Goal: Task Accomplishment & Management: Manage account settings

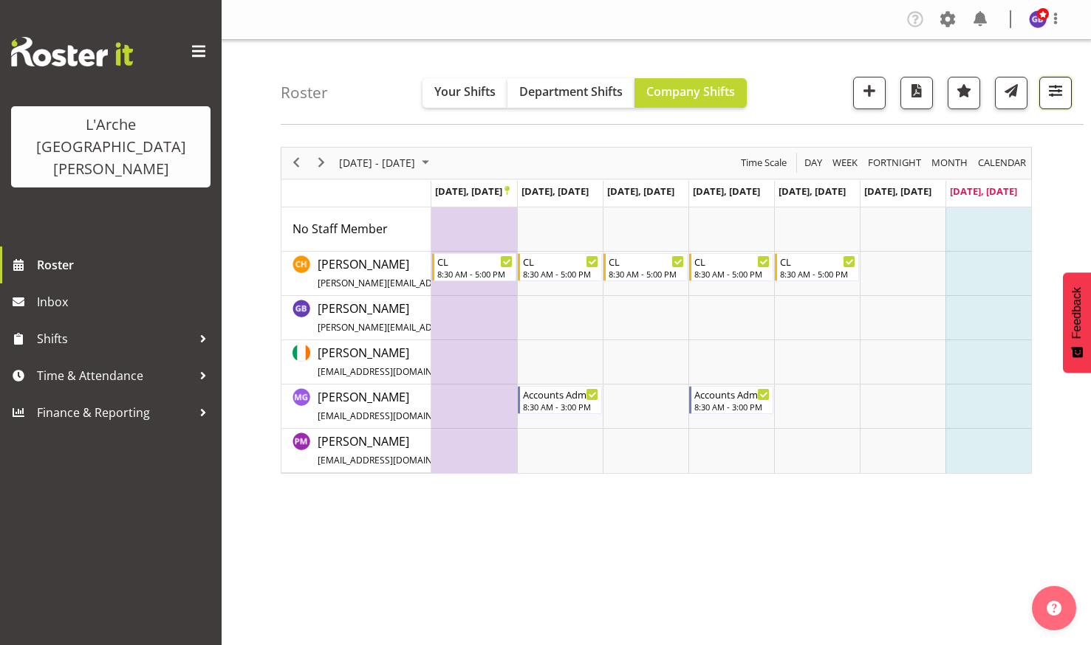
click at [1046, 89] on span "button" at bounding box center [1055, 90] width 19 height 19
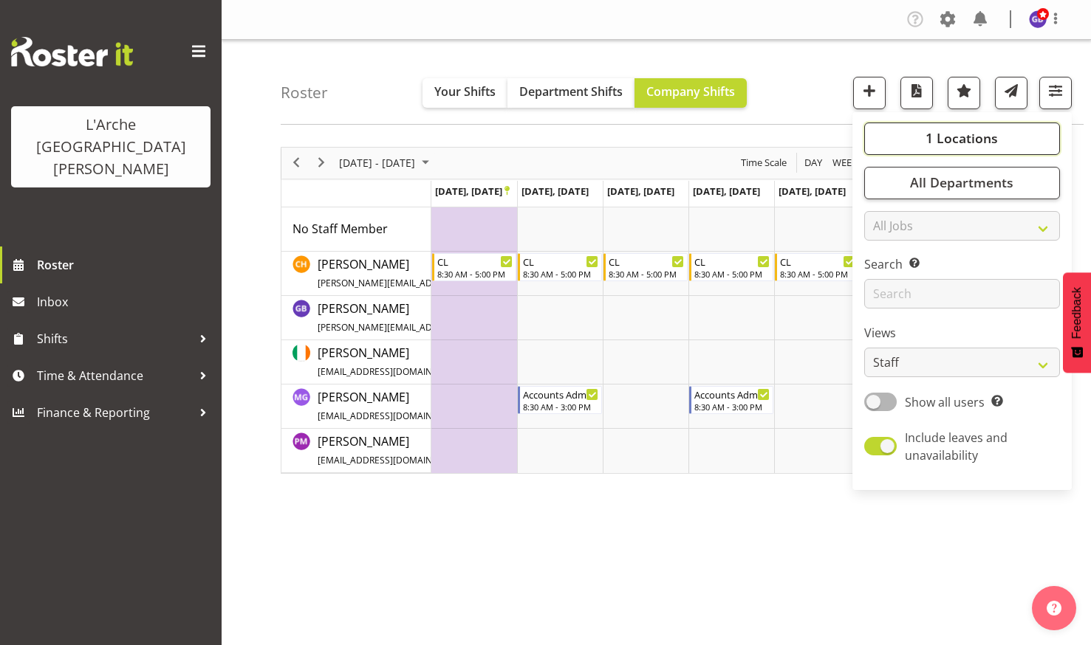
click at [937, 130] on span "1 Locations" at bounding box center [961, 138] width 72 height 18
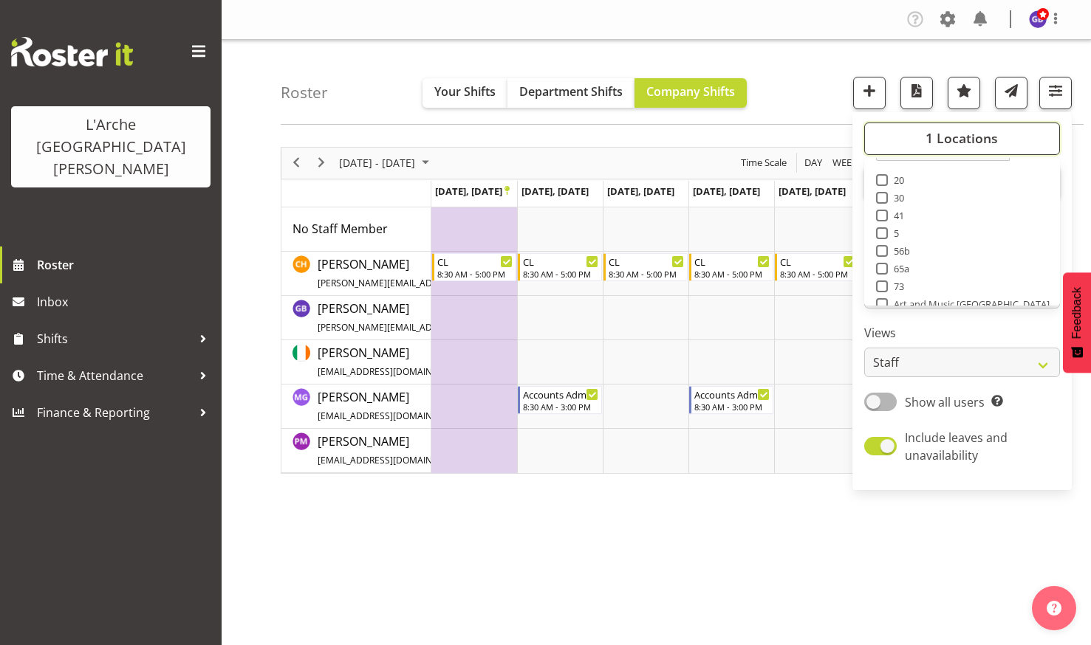
scroll to position [59, 0]
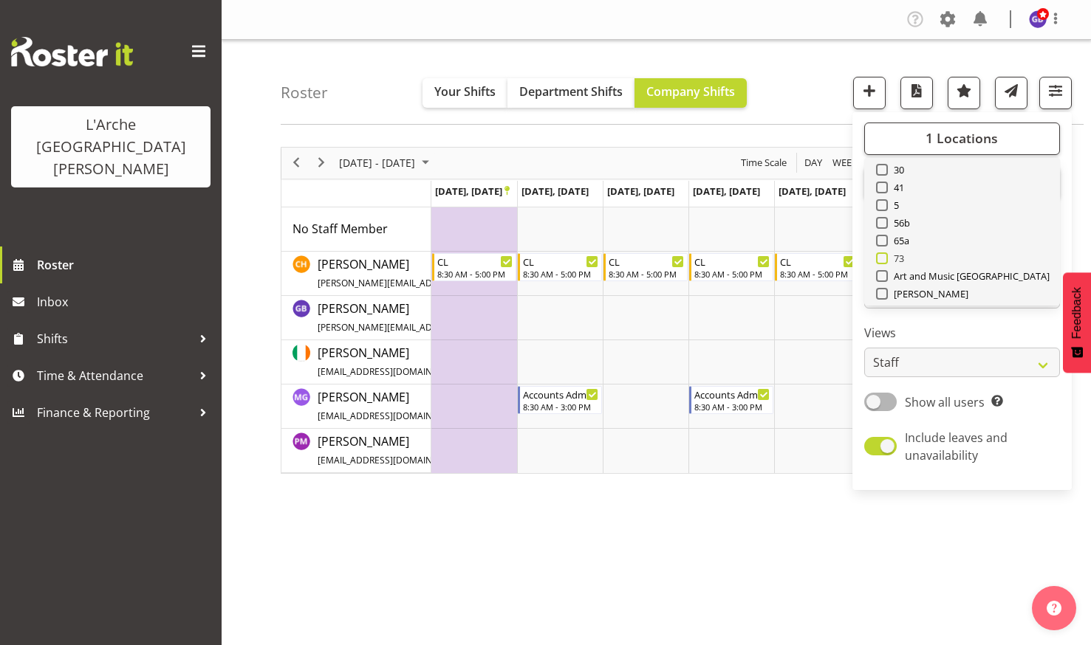
click at [885, 255] on span at bounding box center [882, 259] width 12 height 12
click at [885, 255] on input "73" at bounding box center [881, 258] width 10 height 10
checkbox input "true"
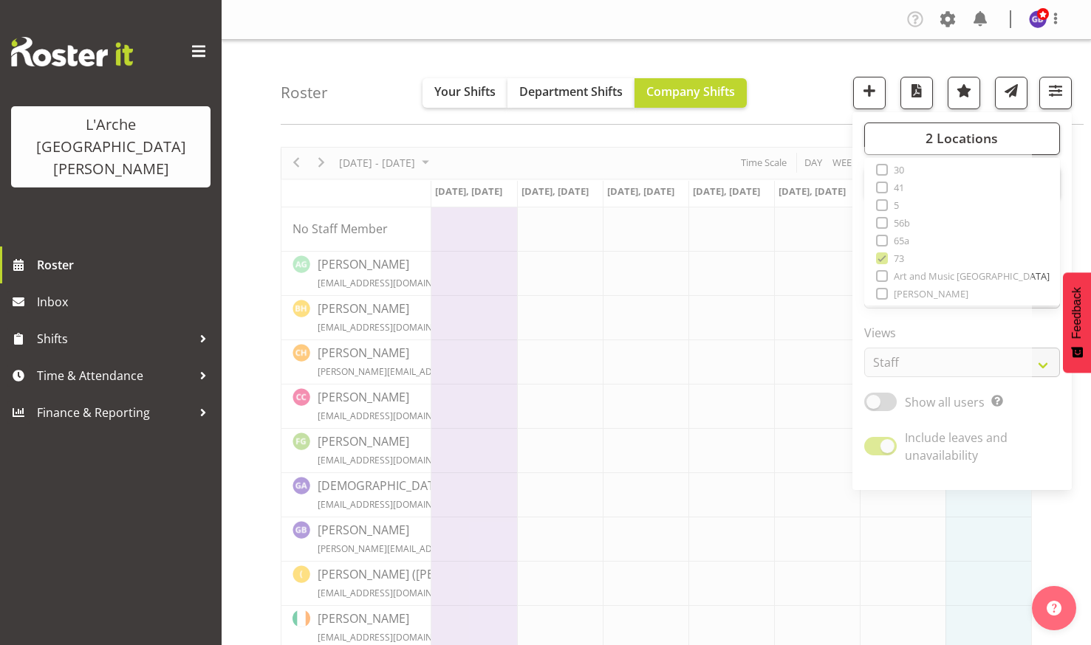
click at [553, 24] on nav "Company Settings Roles & Skills Tasks Jobs Employees Locations & Departments Ac…" at bounding box center [656, 19] width 840 height 24
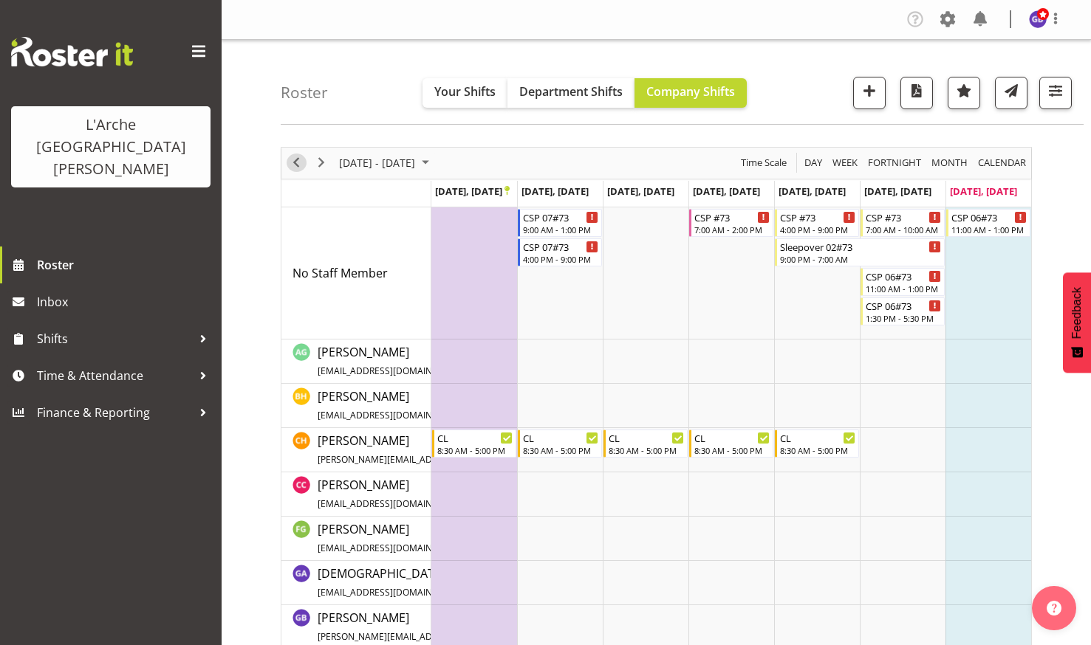
click at [293, 159] on span "Previous" at bounding box center [296, 163] width 18 height 18
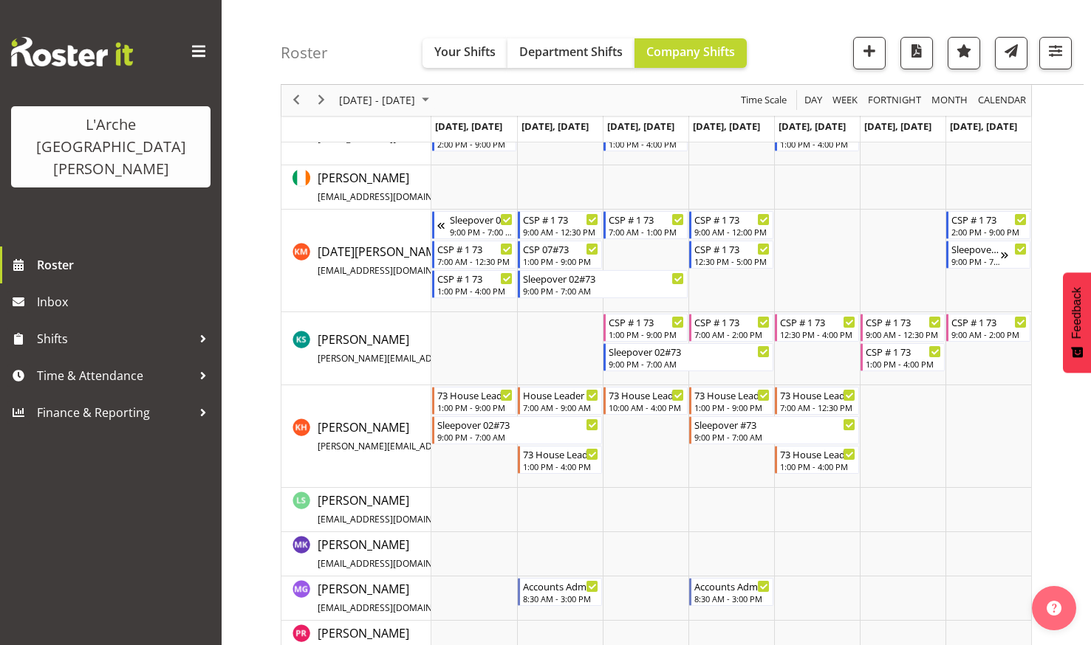
scroll to position [500, 0]
click at [320, 95] on span "Next" at bounding box center [321, 101] width 18 height 18
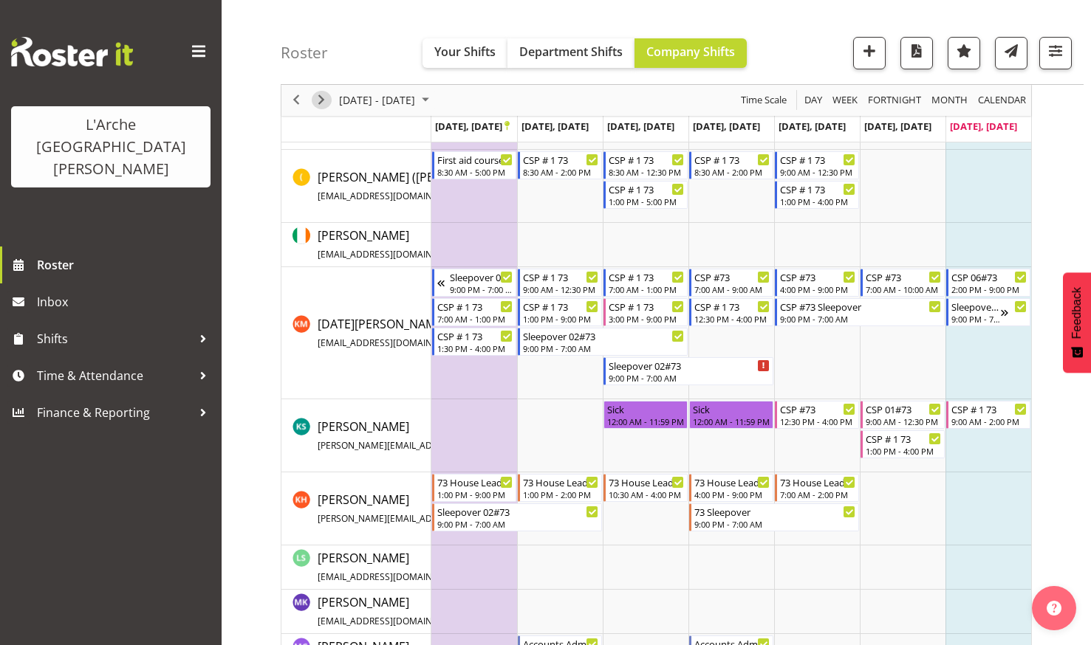
click at [320, 95] on span "Next" at bounding box center [321, 101] width 18 height 18
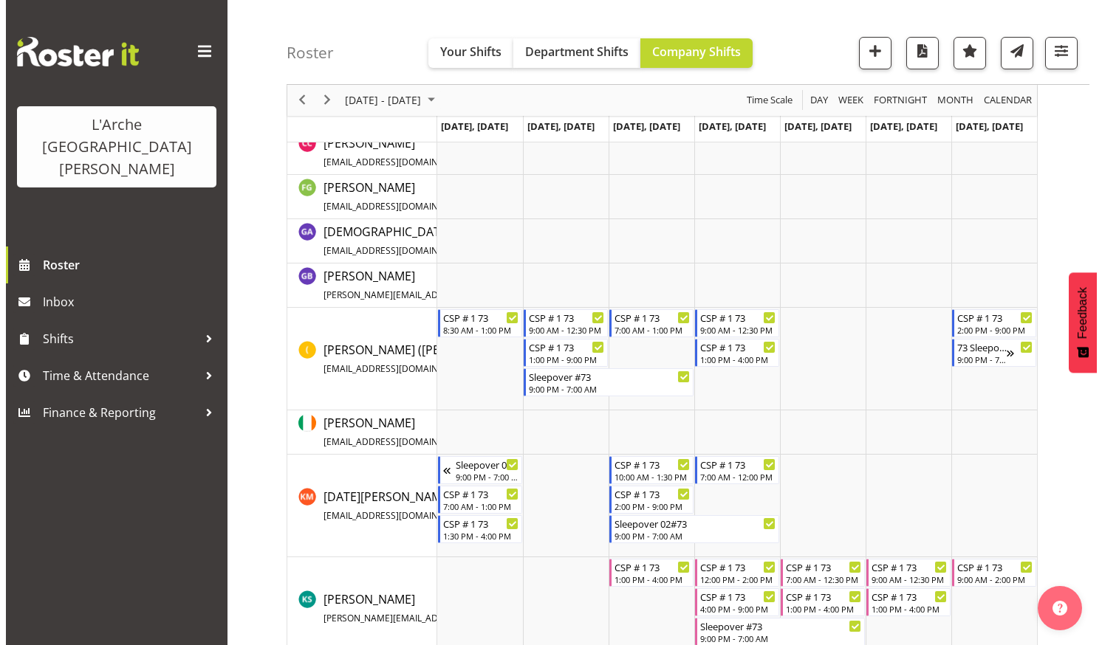
scroll to position [313, 0]
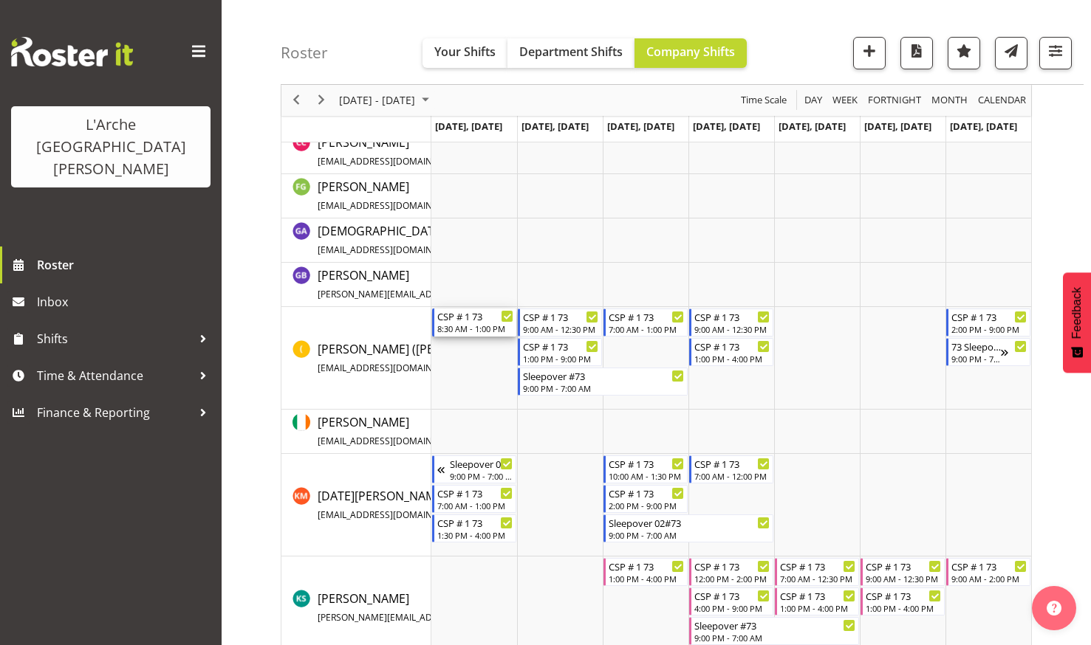
click at [469, 321] on div "CSP # 1 73" at bounding box center [475, 316] width 76 height 15
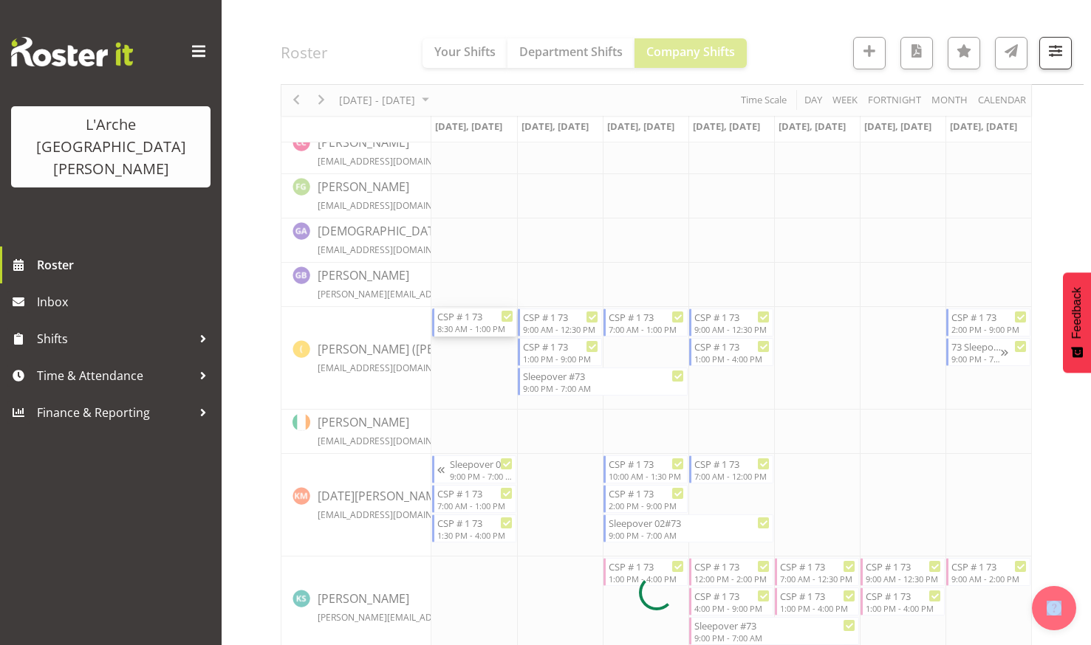
click at [469, 321] on div at bounding box center [656, 593] width 751 height 1518
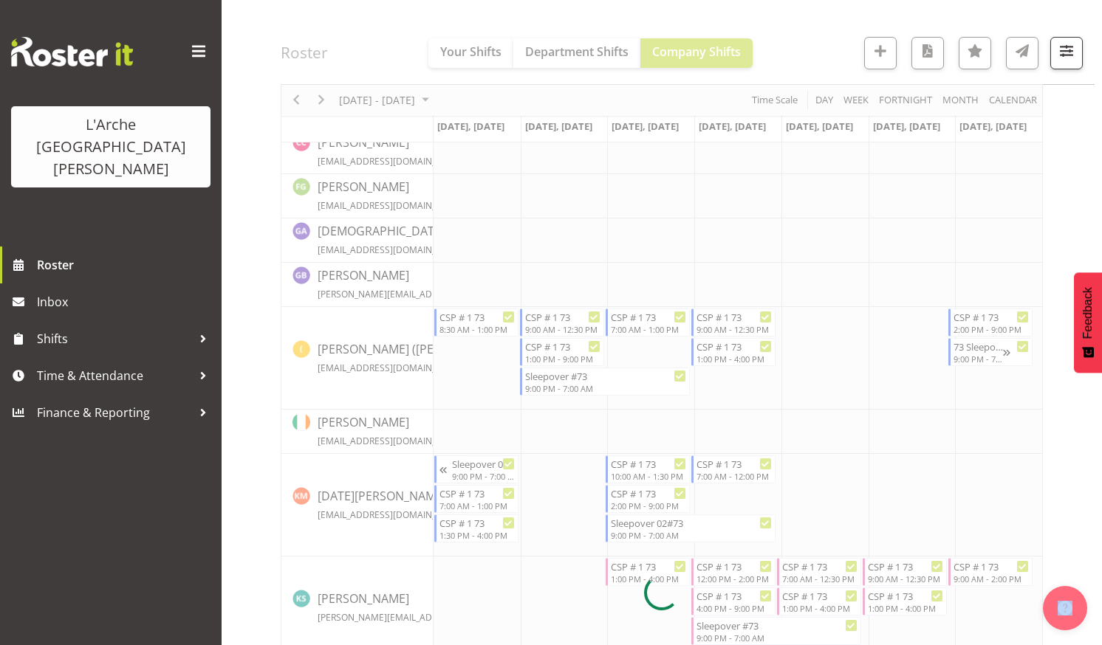
select select
select select "8"
select select "2025"
select select "13"
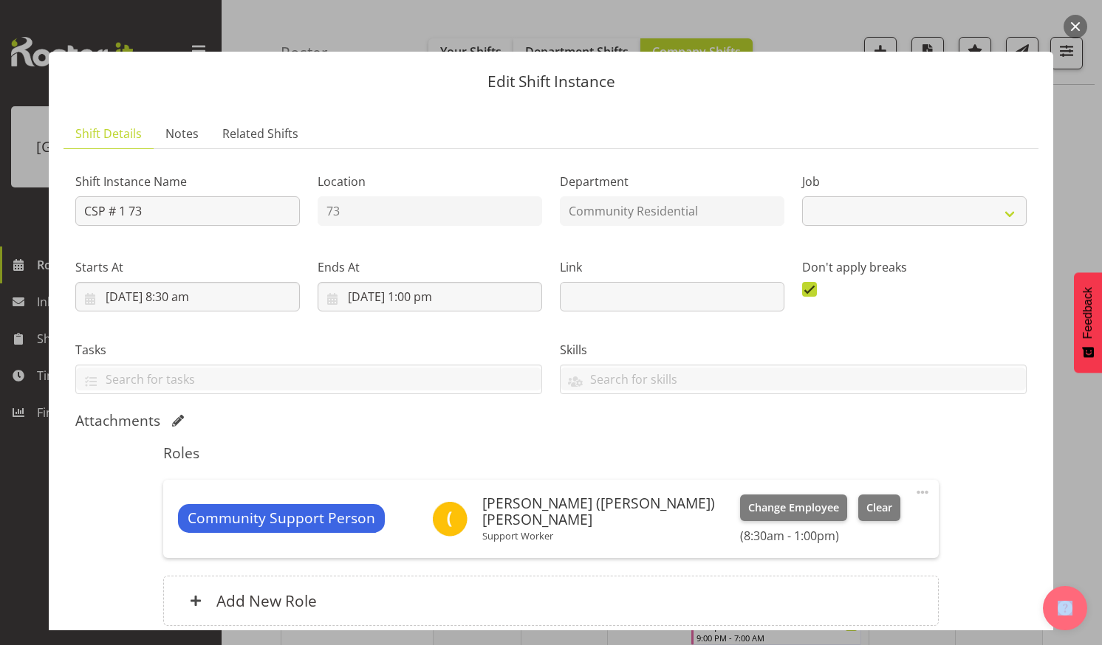
select select "2"
click at [426, 294] on input "[DATE] 1:00 pm" at bounding box center [430, 297] width 224 height 30
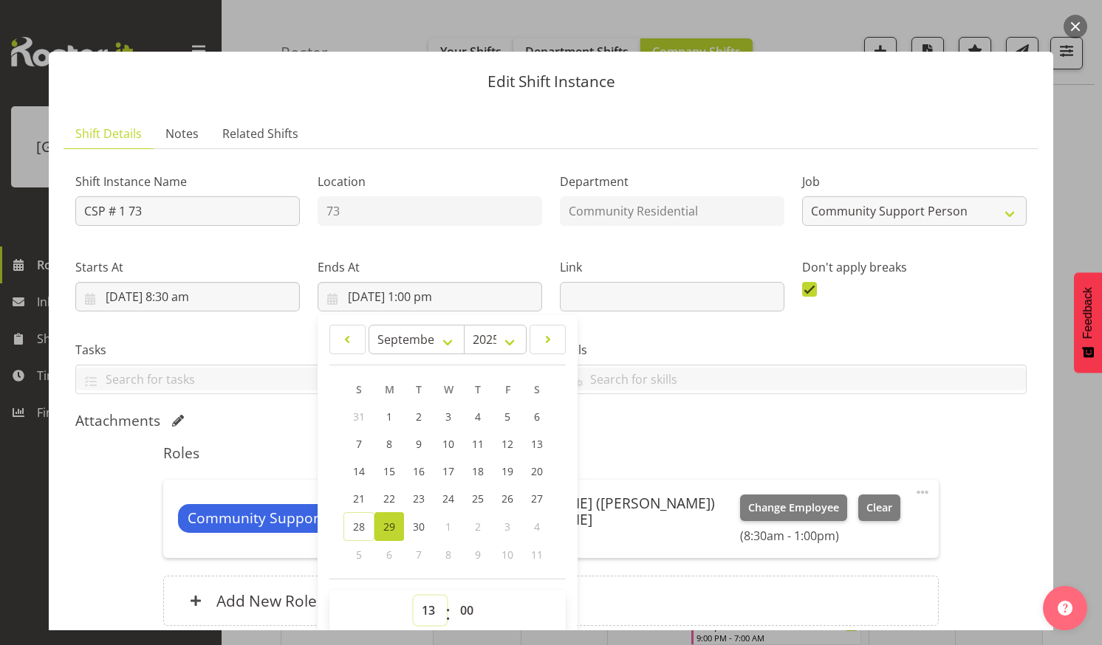
click at [422, 608] on select "00 01 02 03 04 05 06 07 08 09 10 11 12 13 14 15 16 17 18 19 20 21 22 23" at bounding box center [430, 611] width 33 height 30
select select "14"
click at [414, 596] on select "00 01 02 03 04 05 06 07 08 09 10 11 12 13 14 15 16 17 18 19 20 21 22 23" at bounding box center [430, 611] width 33 height 30
type input "[DATE] 2:00 pm"
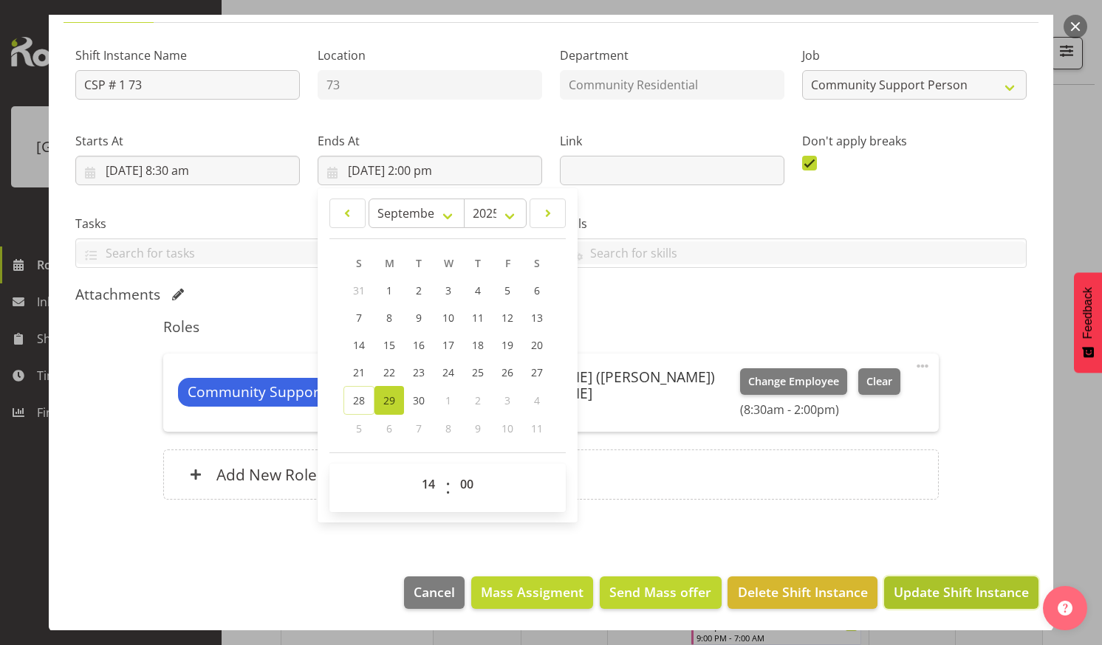
click at [948, 603] on button "Update Shift Instance" at bounding box center [961, 593] width 154 height 32
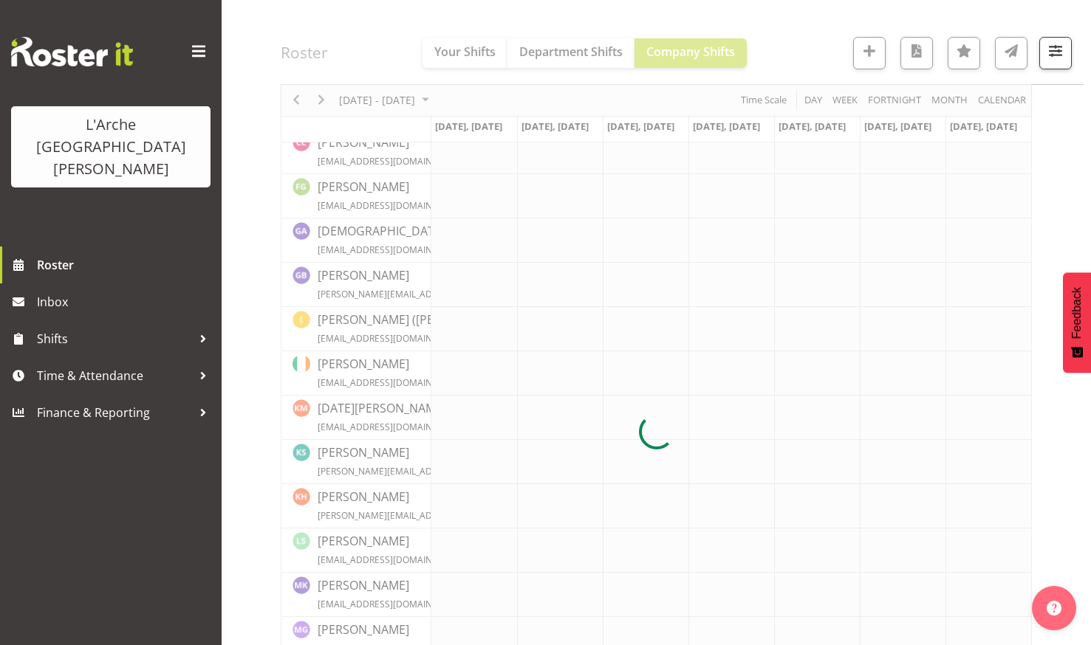
scroll to position [313, 0]
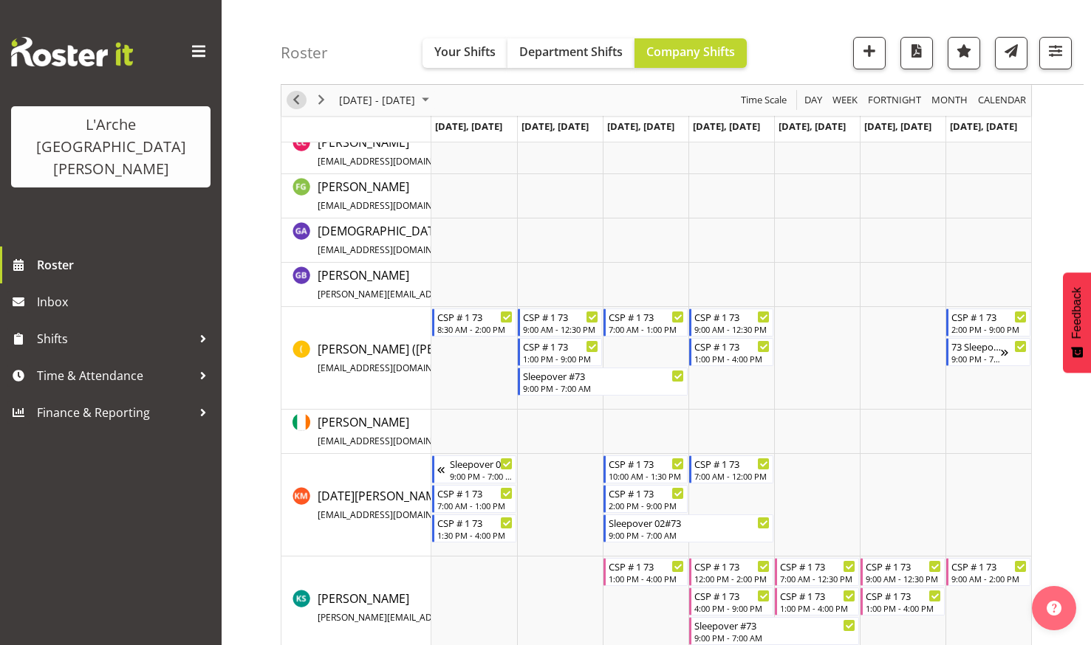
click at [292, 97] on span "Previous" at bounding box center [296, 101] width 18 height 18
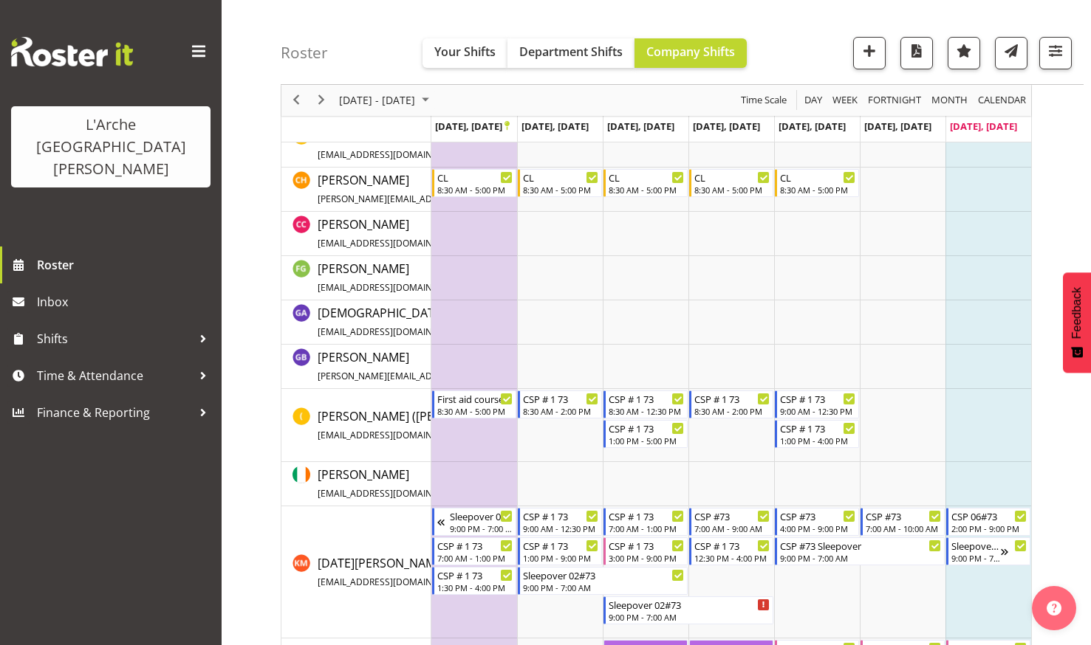
scroll to position [261, 0]
click at [292, 97] on span "Previous" at bounding box center [296, 101] width 18 height 18
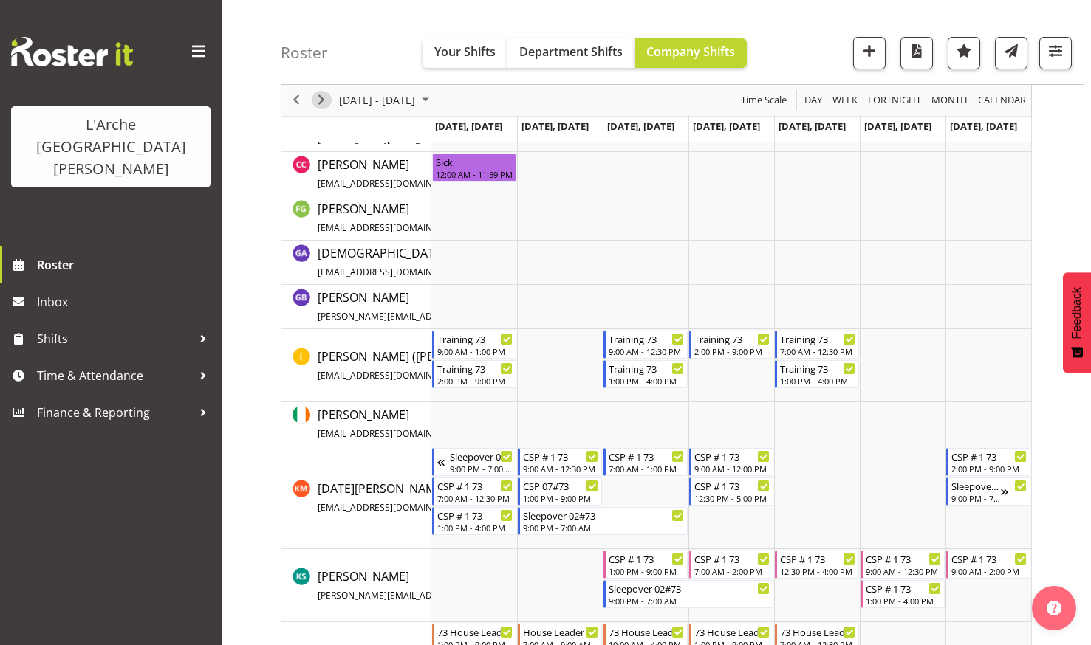
click at [323, 94] on span "Next" at bounding box center [321, 101] width 18 height 18
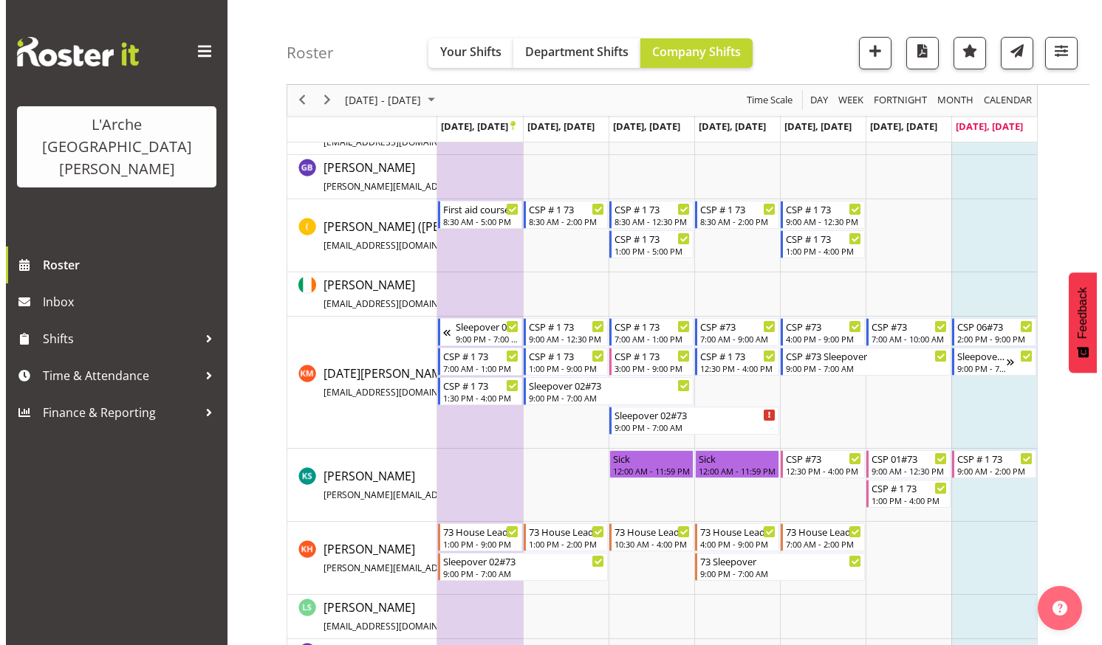
scroll to position [451, 0]
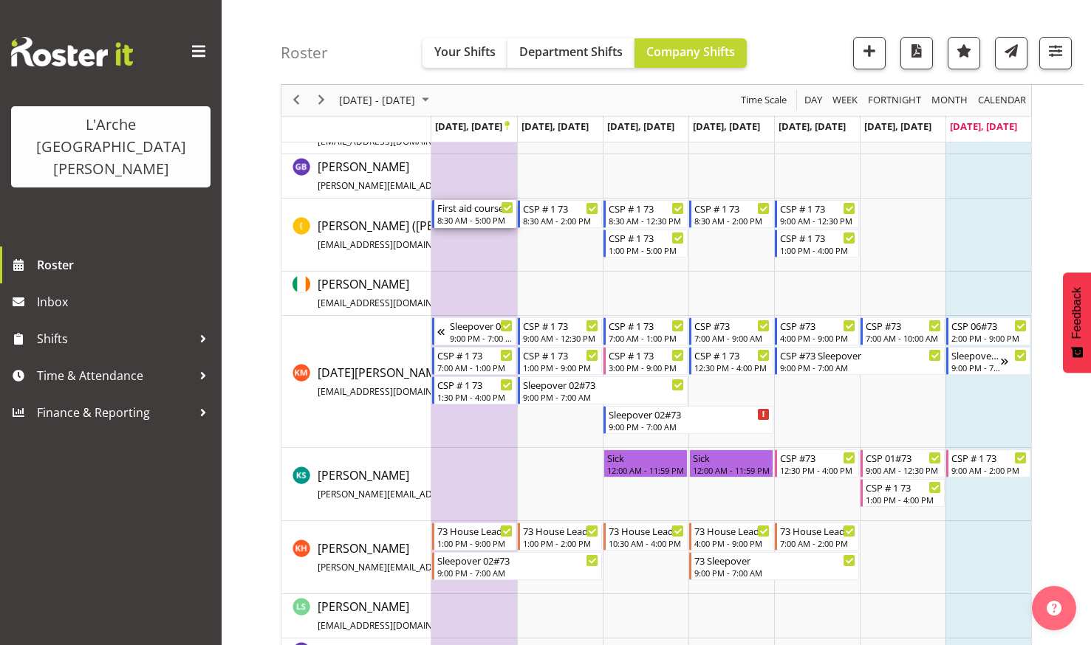
click at [466, 212] on div "First aid course" at bounding box center [475, 207] width 76 height 15
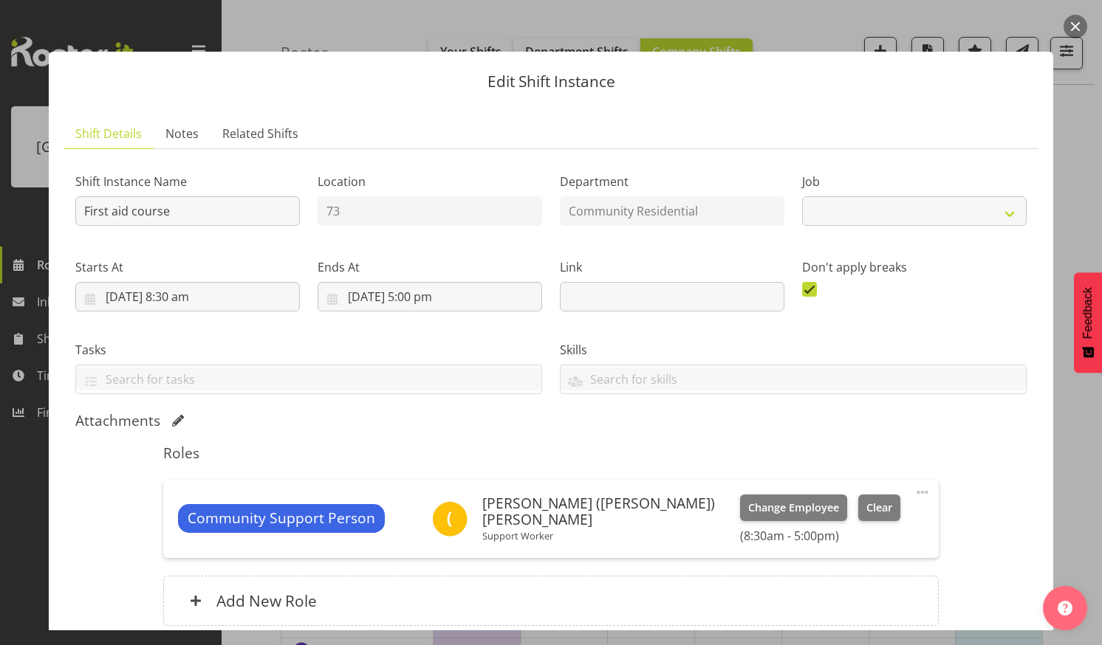
select select "2"
click at [426, 291] on input "[DATE] 5:00 pm" at bounding box center [430, 297] width 224 height 30
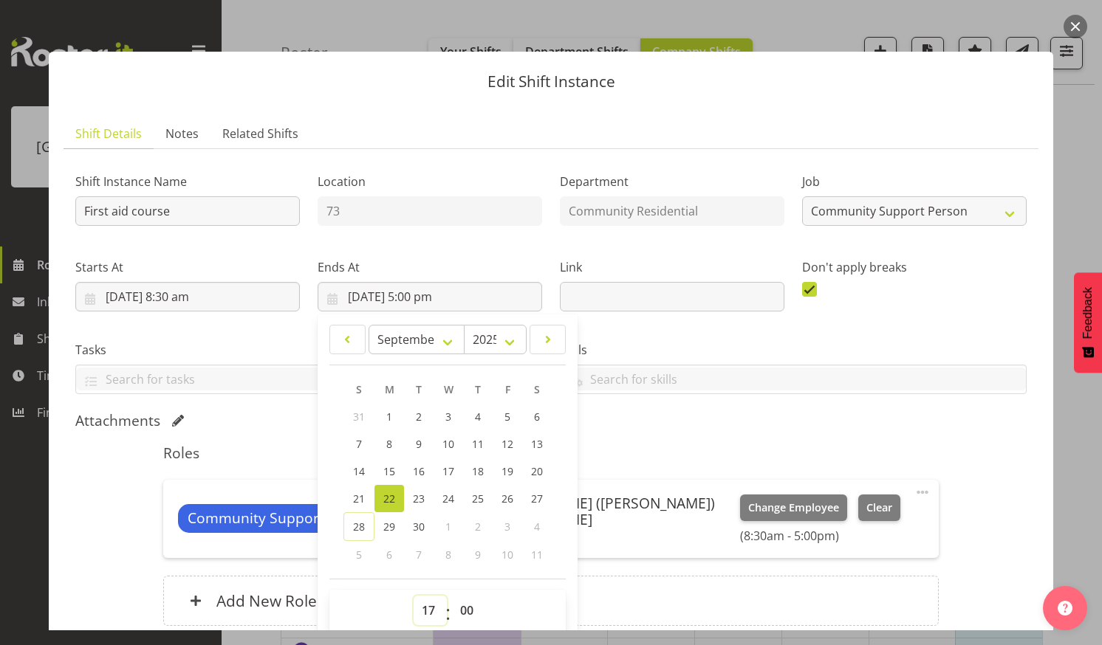
click at [424, 611] on select "00 01 02 03 04 05 06 07 08 09 10 11 12 13 14 15 16 17 18 19 20 21 22 23" at bounding box center [430, 611] width 33 height 30
select select "12"
click at [414, 596] on select "00 01 02 03 04 05 06 07 08 09 10 11 12 13 14 15 16 17 18 19 20 21 22 23" at bounding box center [430, 611] width 33 height 30
type input "[DATE] 12:00 pm"
click at [462, 607] on select "00 01 02 03 04 05 06 07 08 09 10 11 12 13 14 15 16 17 18 19 20 21 22 23 24 25 2…" at bounding box center [468, 611] width 33 height 30
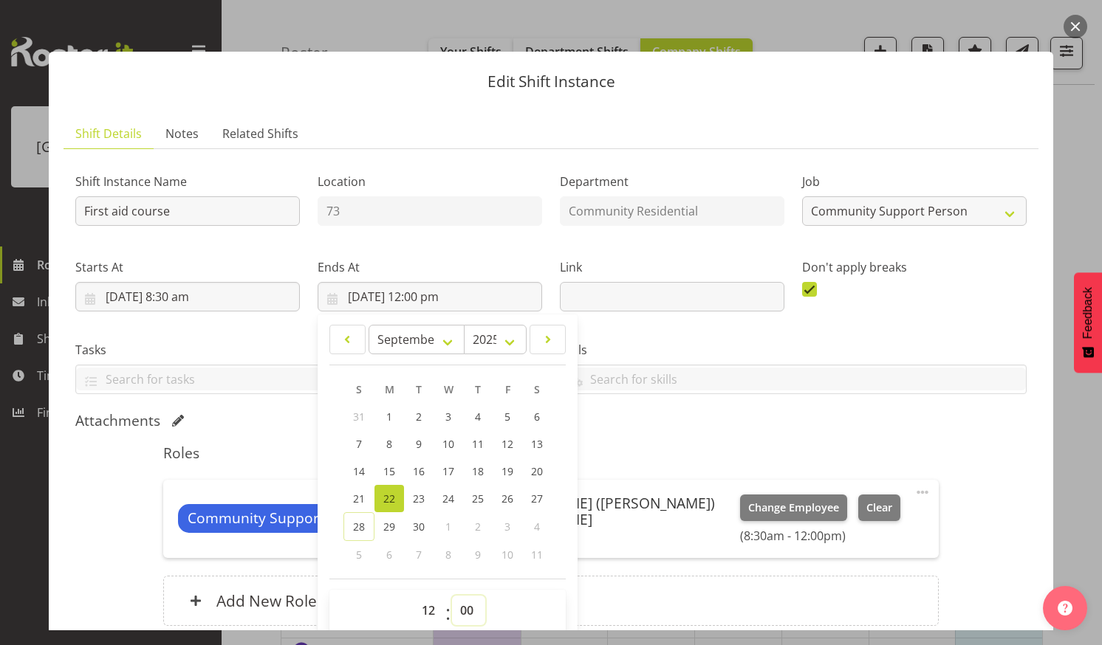
select select "30"
click at [452, 596] on select "00 01 02 03 04 05 06 07 08 09 10 11 12 13 14 15 16 17 18 19 20 21 22 23 24 25 2…" at bounding box center [468, 611] width 33 height 30
type input "[DATE] 12:30 pm"
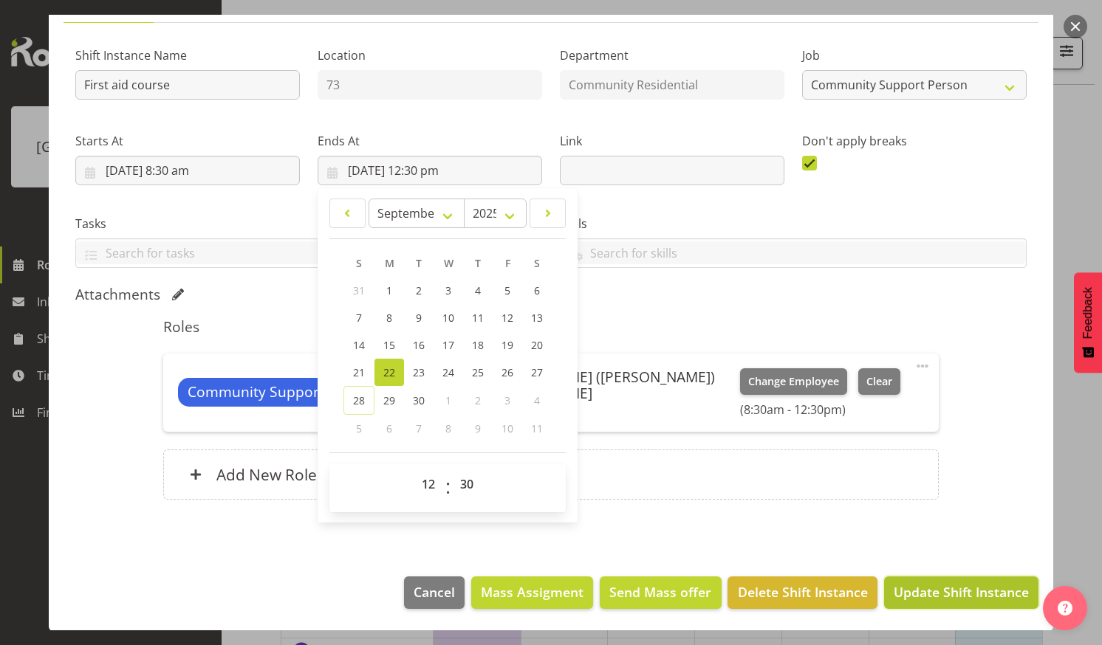
click at [948, 593] on span "Update Shift Instance" at bounding box center [961, 592] width 135 height 19
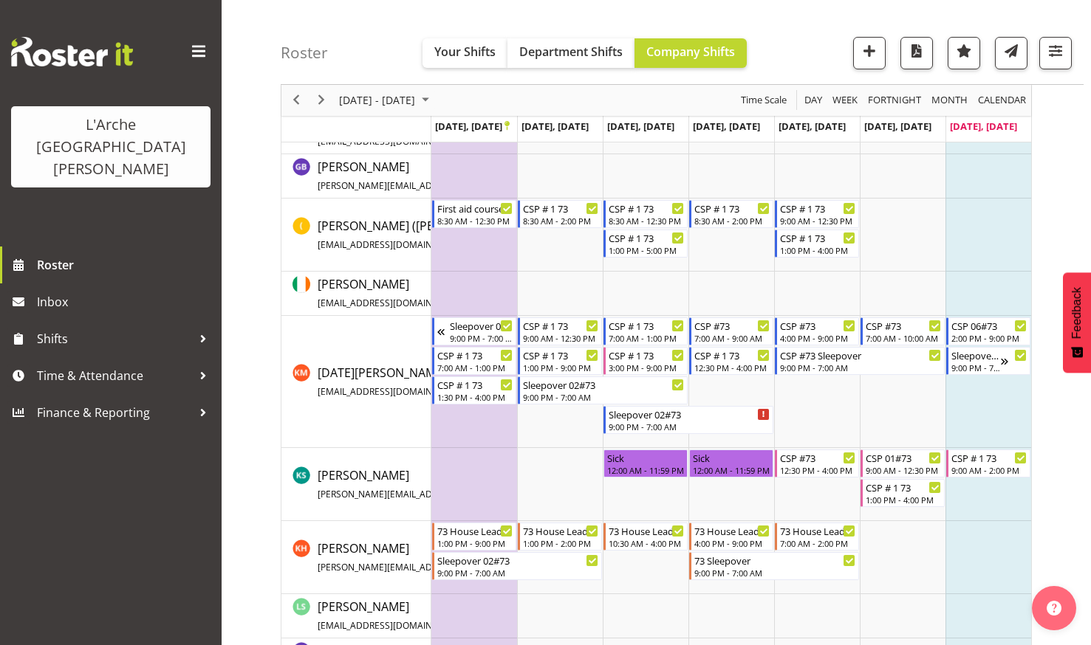
click at [461, 241] on td "Timeline Week of September 28, 2025" at bounding box center [474, 235] width 86 height 73
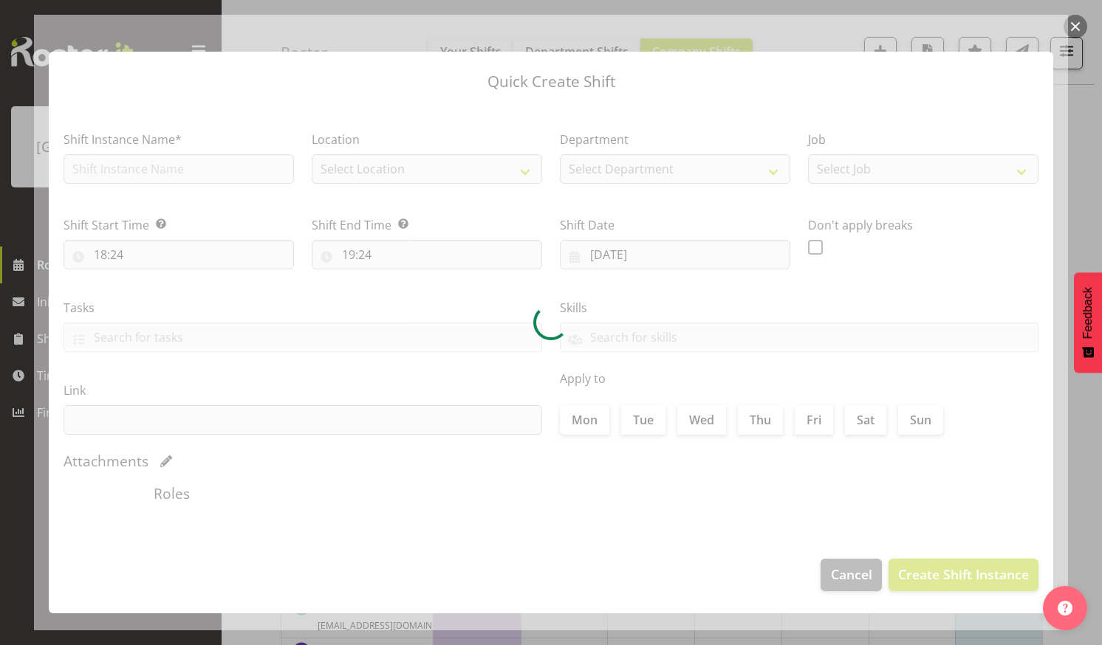
type input "[DATE]"
checkbox input "true"
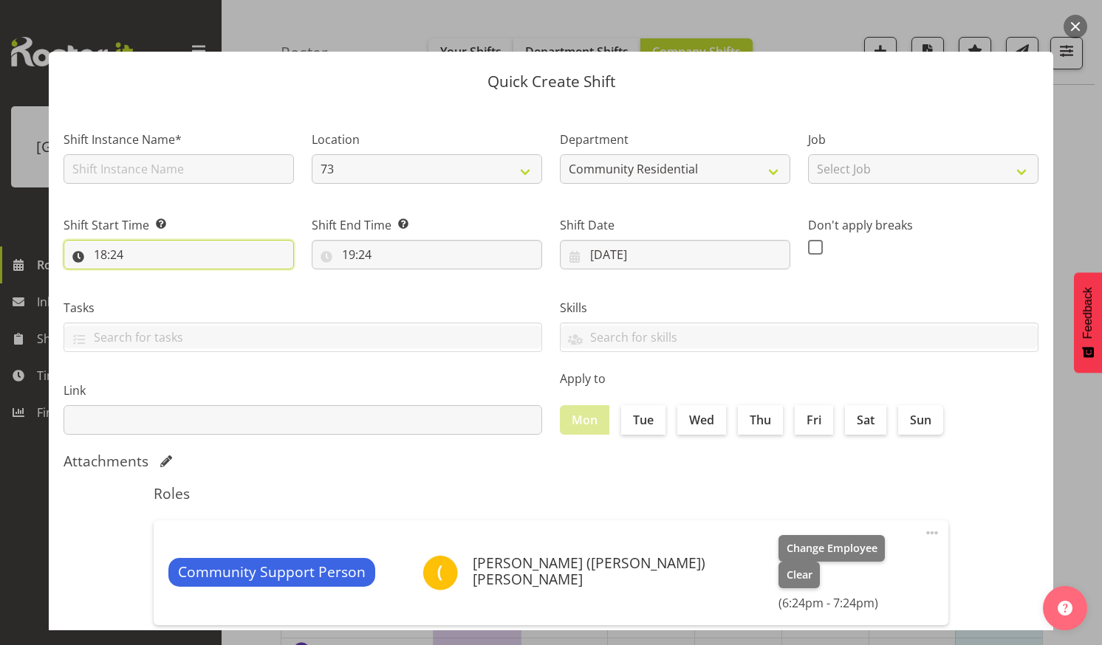
click at [157, 253] on input "18:24" at bounding box center [179, 255] width 230 height 30
click at [160, 287] on select "00 01 02 03 04 05 06 07 08 09 10 11 12 13 14 15 16 17 18 19 20 21 22 23" at bounding box center [164, 293] width 33 height 30
select select "13"
click at [148, 278] on select "00 01 02 03 04 05 06 07 08 09 10 11 12 13 14 15 16 17 18 19 20 21 22 23" at bounding box center [164, 293] width 33 height 30
type input "13:24"
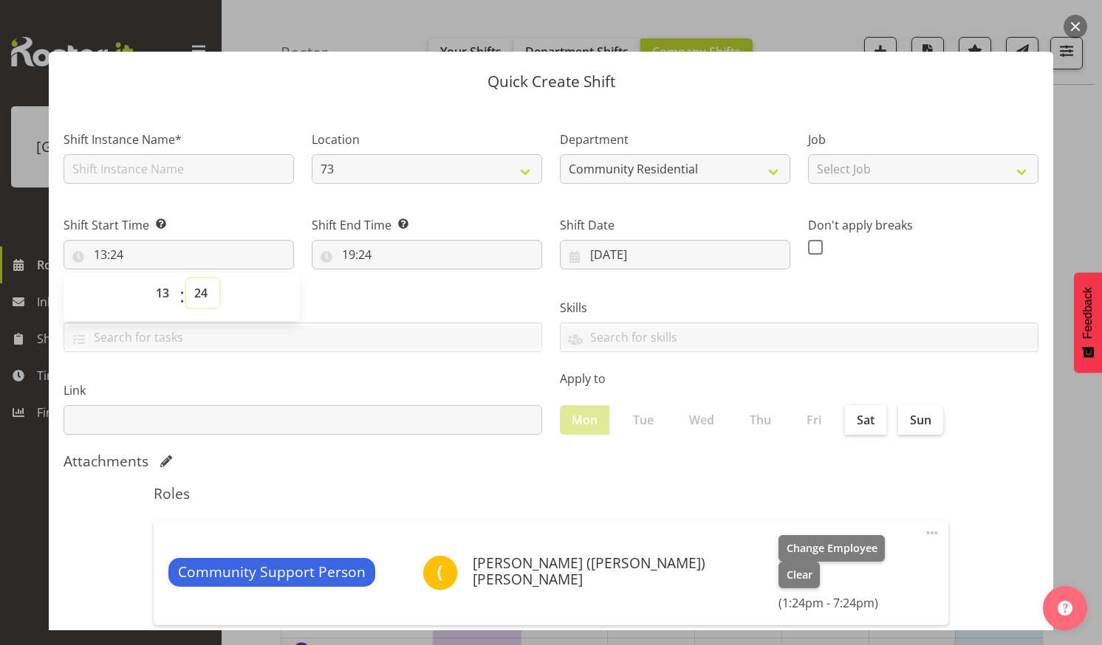
click at [201, 288] on select "00 01 02 03 04 05 06 07 08 09 10 11 12 13 14 15 16 17 18 19 20 21 22 23 24 25 2…" at bounding box center [202, 293] width 33 height 30
select select "0"
click at [186, 278] on select "00 01 02 03 04 05 06 07 08 09 10 11 12 13 14 15 16 17 18 19 20 21 22 23 24 25 2…" at bounding box center [202, 293] width 33 height 30
type input "13:00"
click at [363, 253] on input "19:24" at bounding box center [427, 255] width 230 height 30
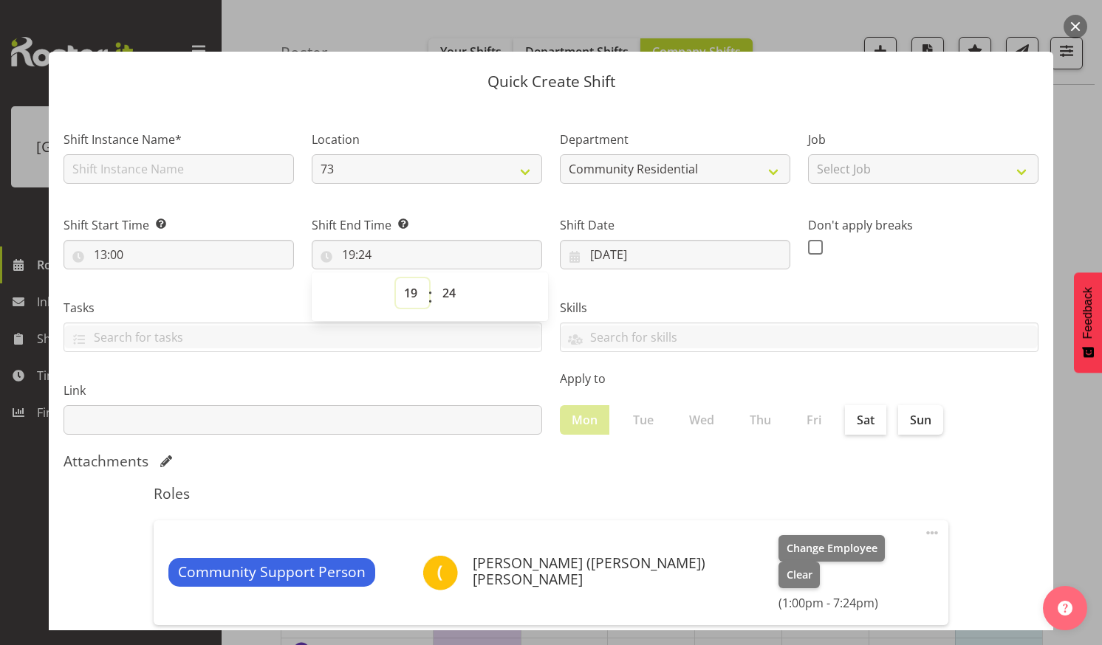
click at [406, 291] on select "00 01 02 03 04 05 06 07 08 09 10 11 12 13 14 15 16 17 18 19 20 21 22 23" at bounding box center [412, 293] width 33 height 30
select select "17"
click at [396, 278] on select "00 01 02 03 04 05 06 07 08 09 10 11 12 13 14 15 16 17 18 19 20 21 22 23" at bounding box center [412, 293] width 33 height 30
type input "17:24"
click at [442, 290] on select "00 01 02 03 04 05 06 07 08 09 10 11 12 13 14 15 16 17 18 19 20 21 22 23 24 25 2…" at bounding box center [450, 293] width 33 height 30
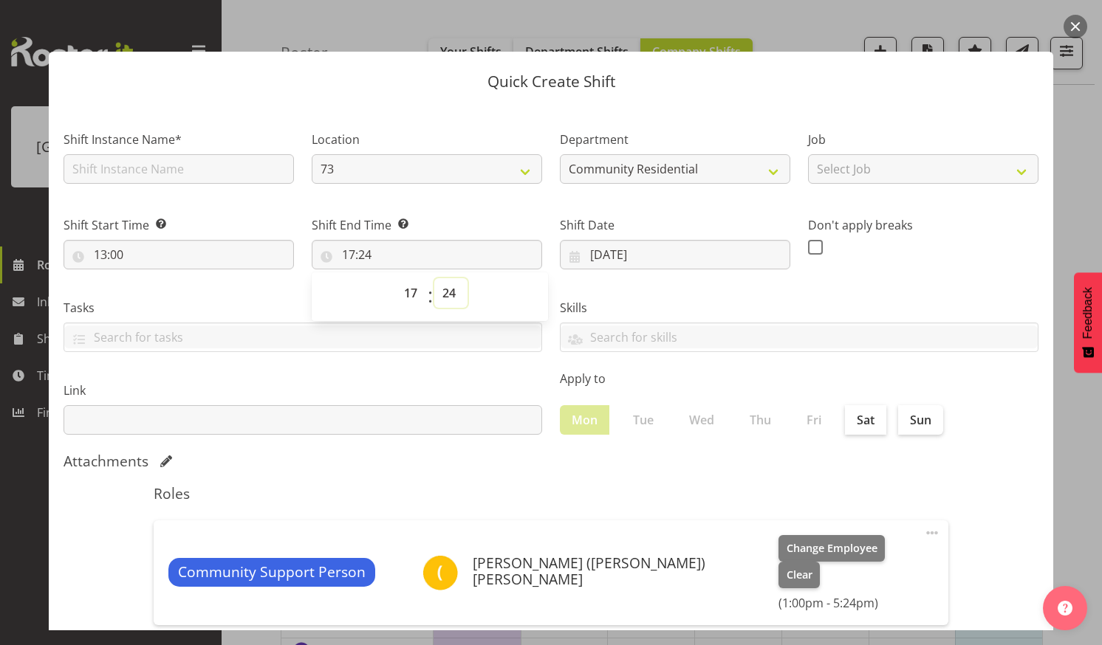
select select "0"
click at [434, 278] on select "00 01 02 03 04 05 06 07 08 09 10 11 12 13 14 15 16 17 18 19 20 21 22 23 24 25 2…" at bounding box center [450, 293] width 33 height 30
type input "17:00"
click at [228, 165] on input "text" at bounding box center [179, 169] width 230 height 30
type input "First Aid"
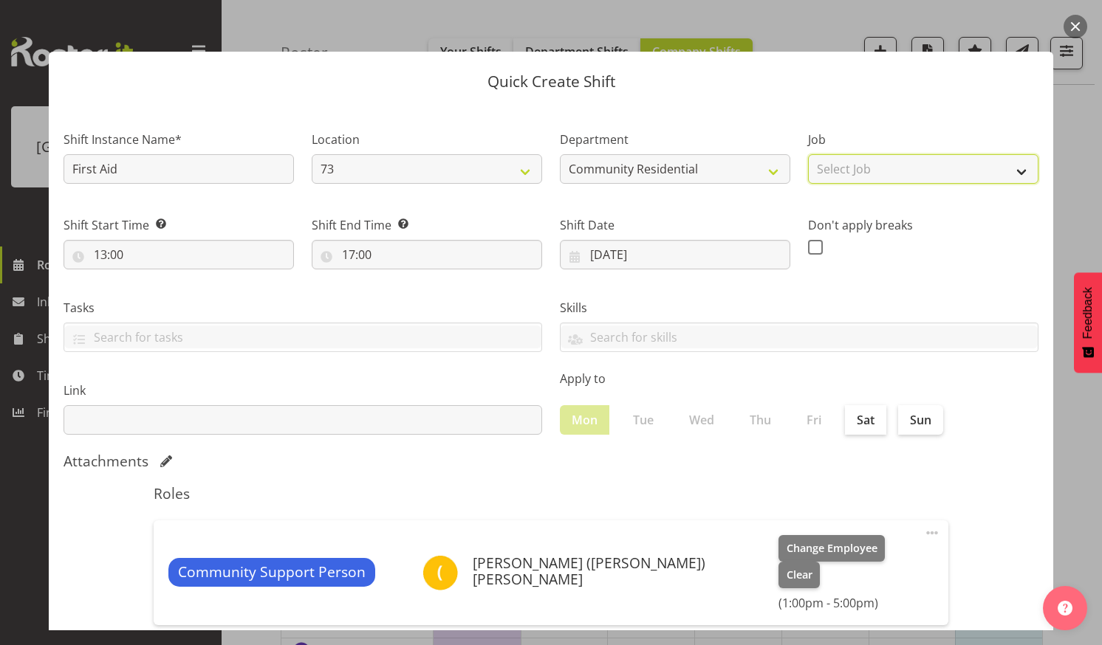
click at [1009, 169] on select "Select Job Accounts Admin Art Coordinator Community Leader Community Support Pe…" at bounding box center [923, 169] width 230 height 30
select select "2"
click at [808, 154] on select "Select Job Accounts Admin Art Coordinator Community Leader Community Support Pe…" at bounding box center [923, 169] width 230 height 30
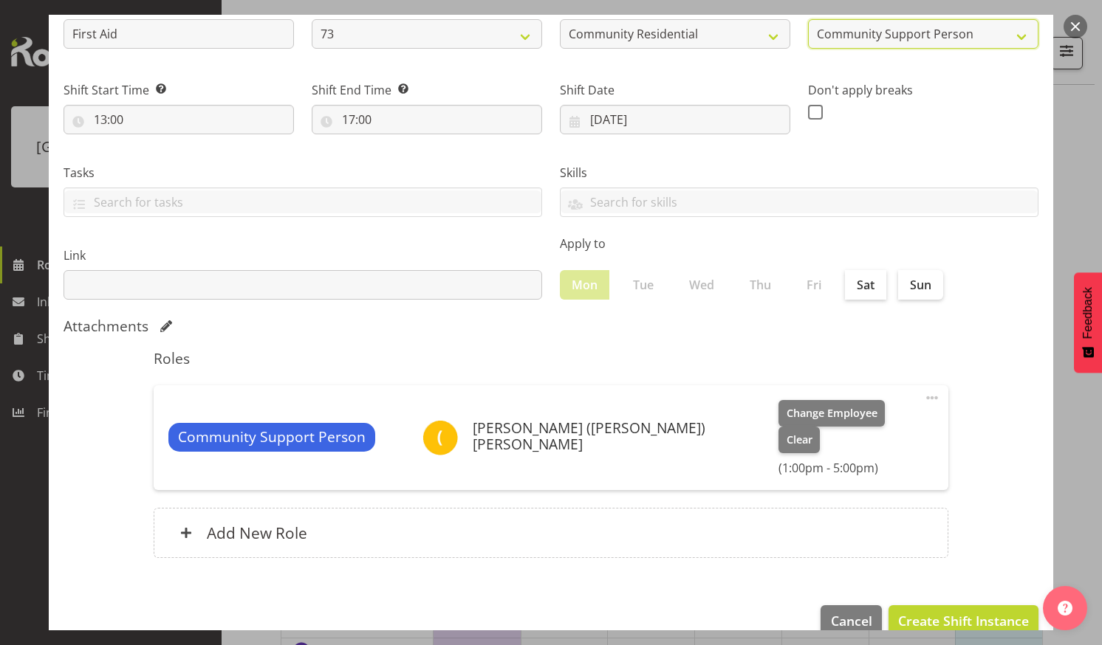
scroll to position [137, 0]
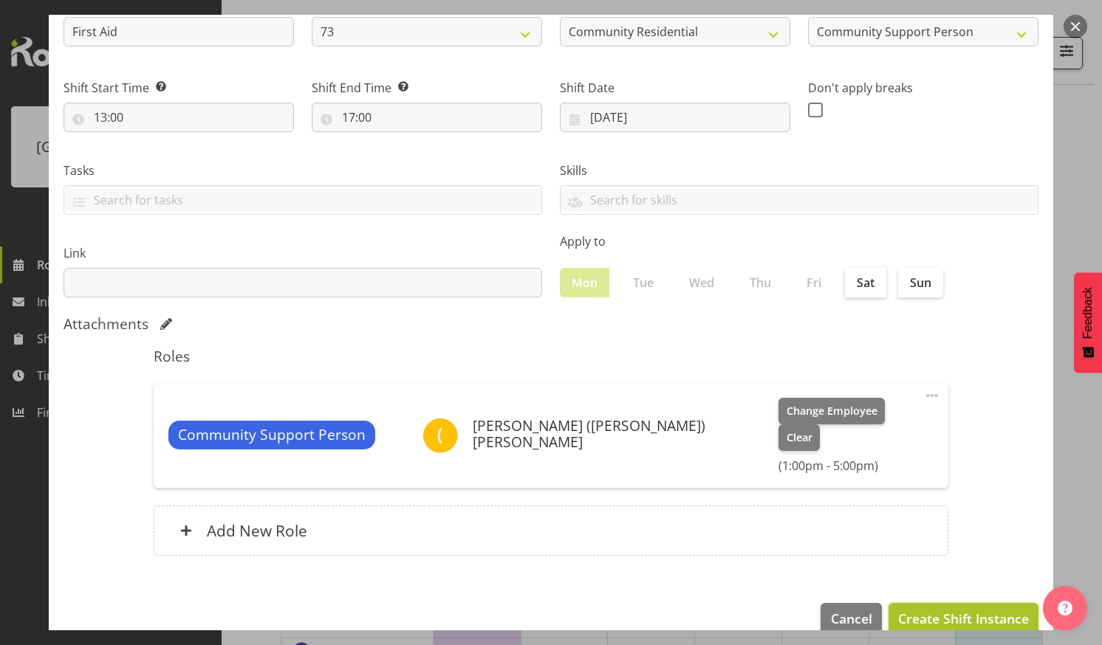
click at [947, 609] on span "Create Shift Instance" at bounding box center [963, 618] width 131 height 19
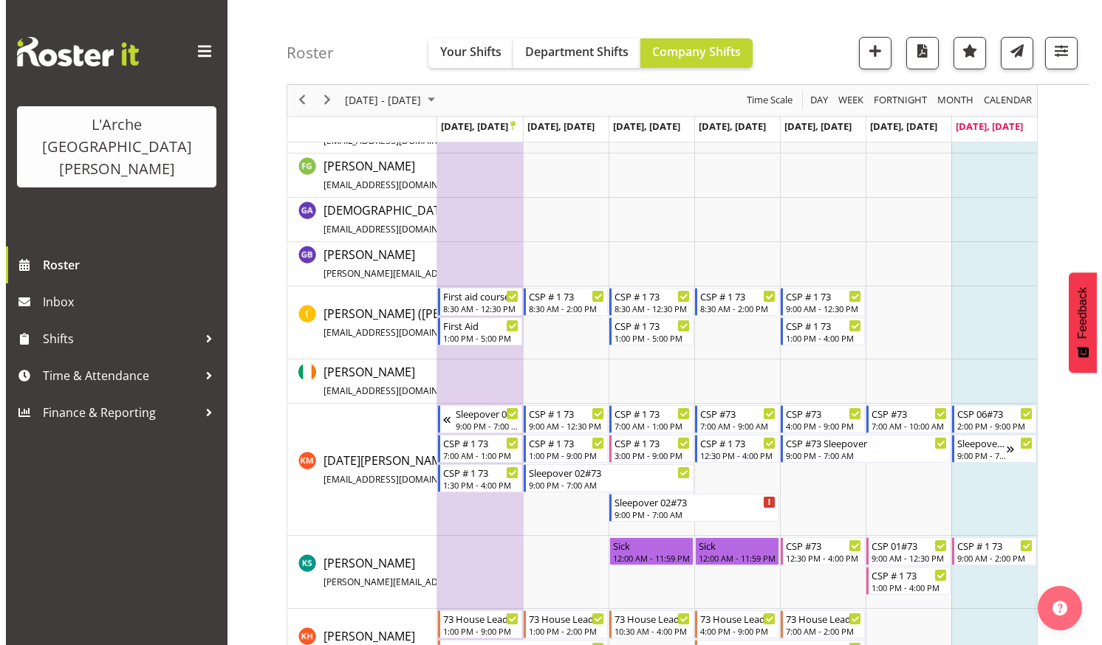
scroll to position [451, 0]
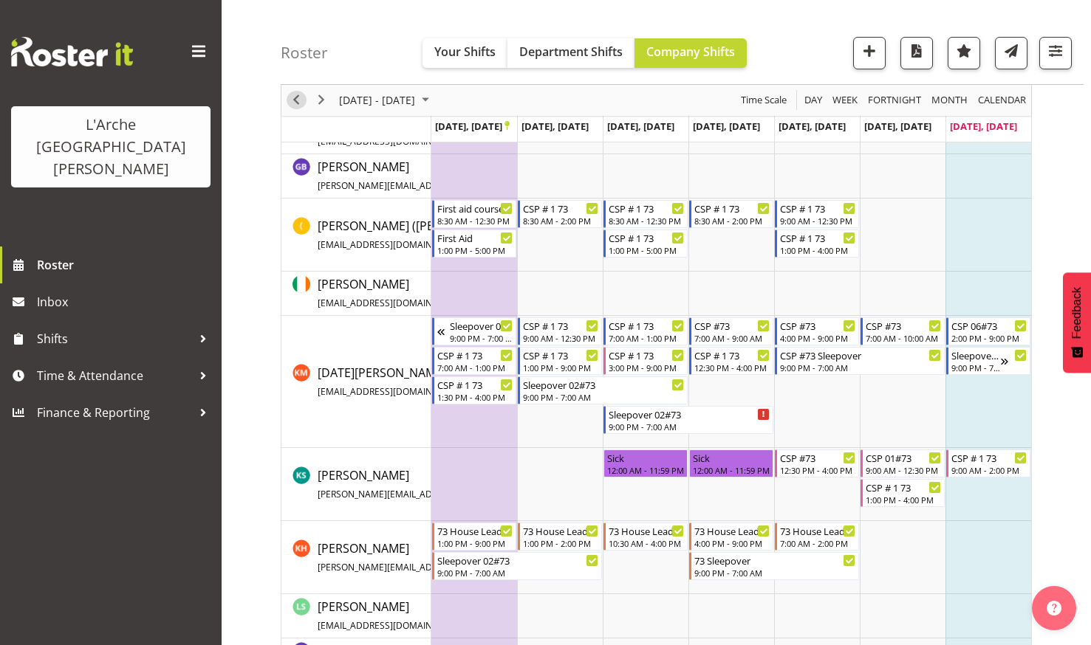
click at [294, 95] on span "Previous" at bounding box center [296, 101] width 18 height 18
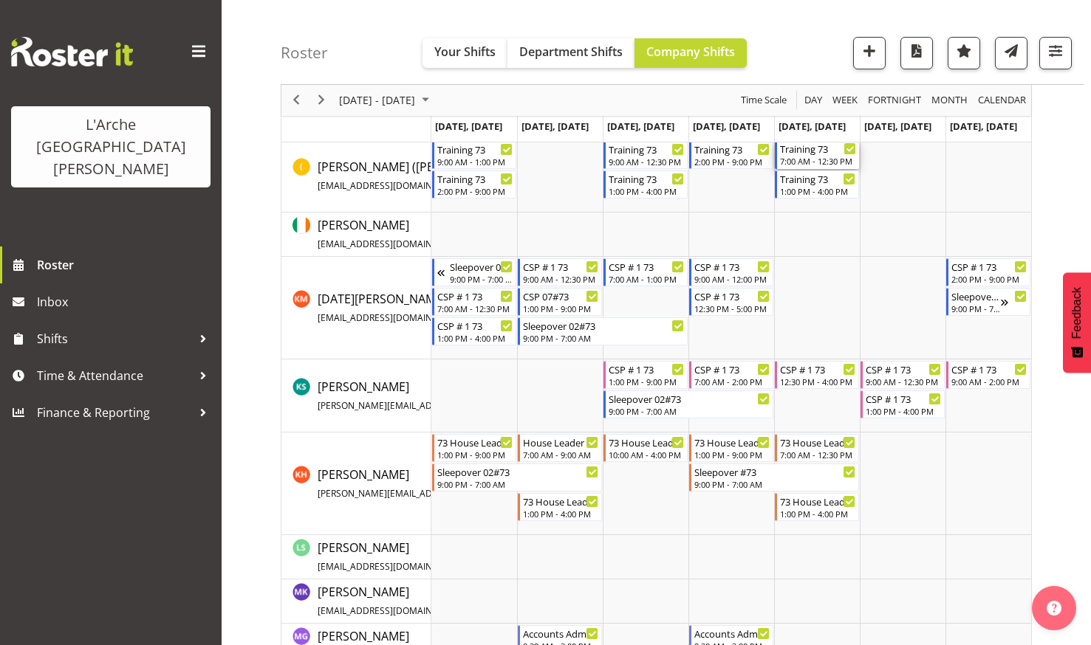
click at [812, 154] on div "Training 73" at bounding box center [818, 148] width 76 height 15
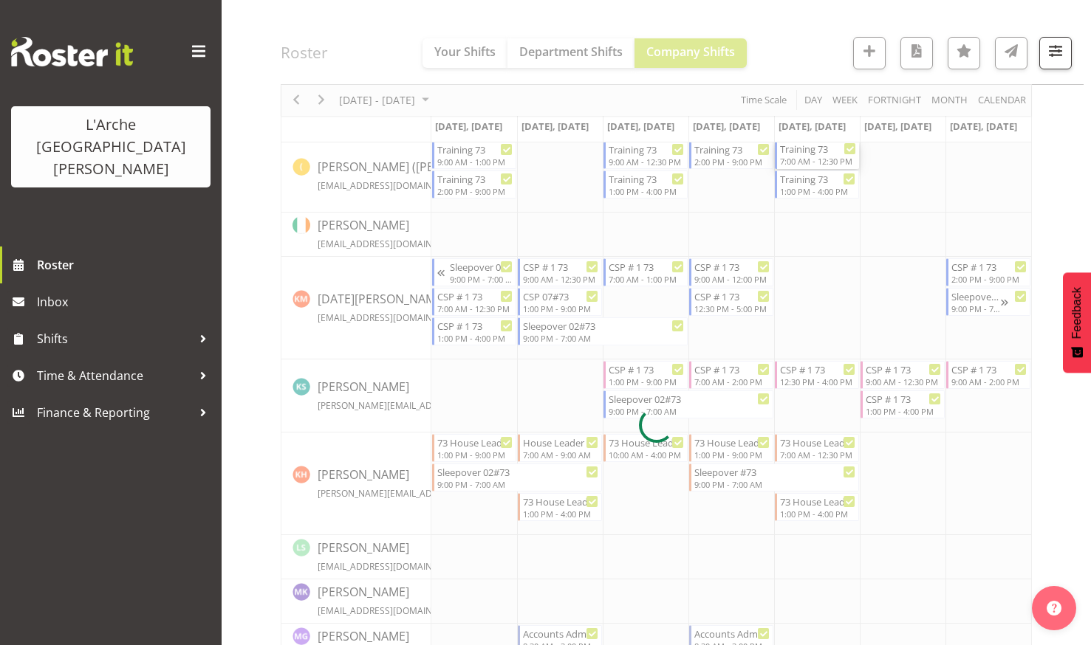
select select
select select "8"
select select "2025"
select select "12"
select select "30"
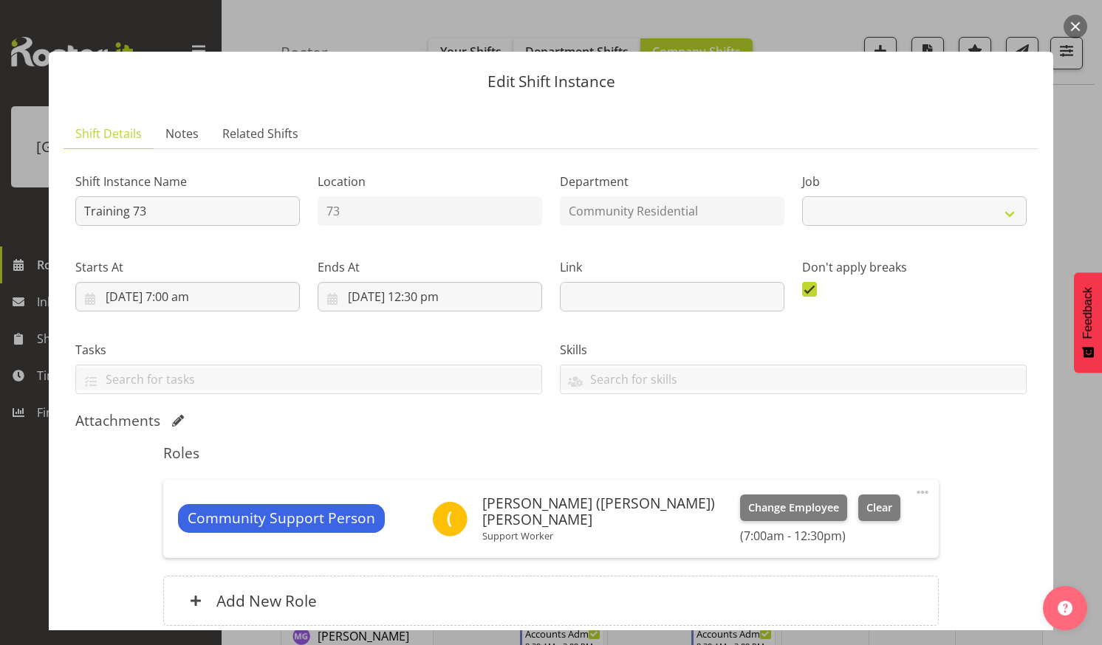
select select "2"
click at [429, 290] on input "[DATE] 12:30 pm" at bounding box center [430, 297] width 224 height 30
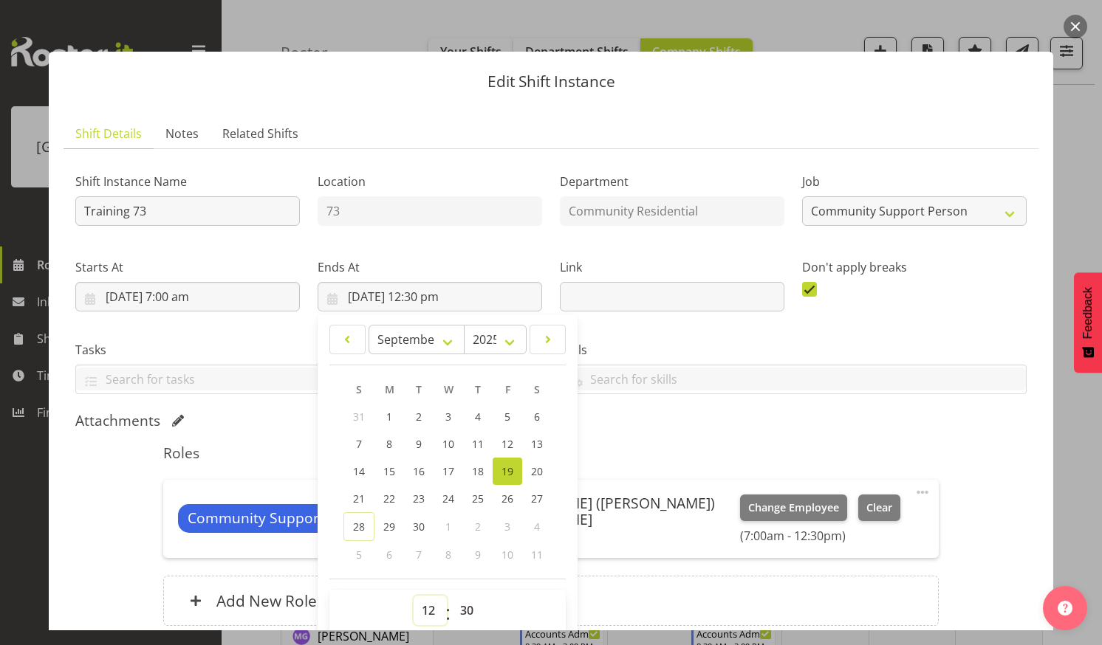
click at [423, 606] on select "00 01 02 03 04 05 06 07 08 09 10 11 12 13 14 15 16 17 18 19 20 21 22 23" at bounding box center [430, 611] width 33 height 30
click at [1077, 22] on button "button" at bounding box center [1075, 27] width 24 height 24
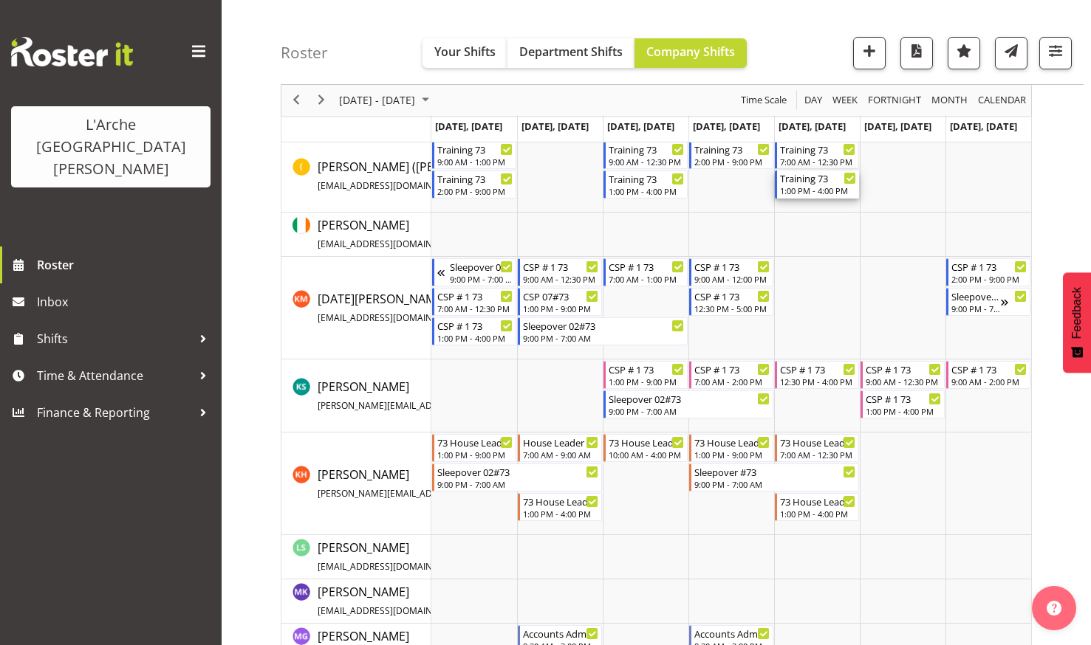
click at [808, 182] on div "Training 73" at bounding box center [818, 178] width 76 height 15
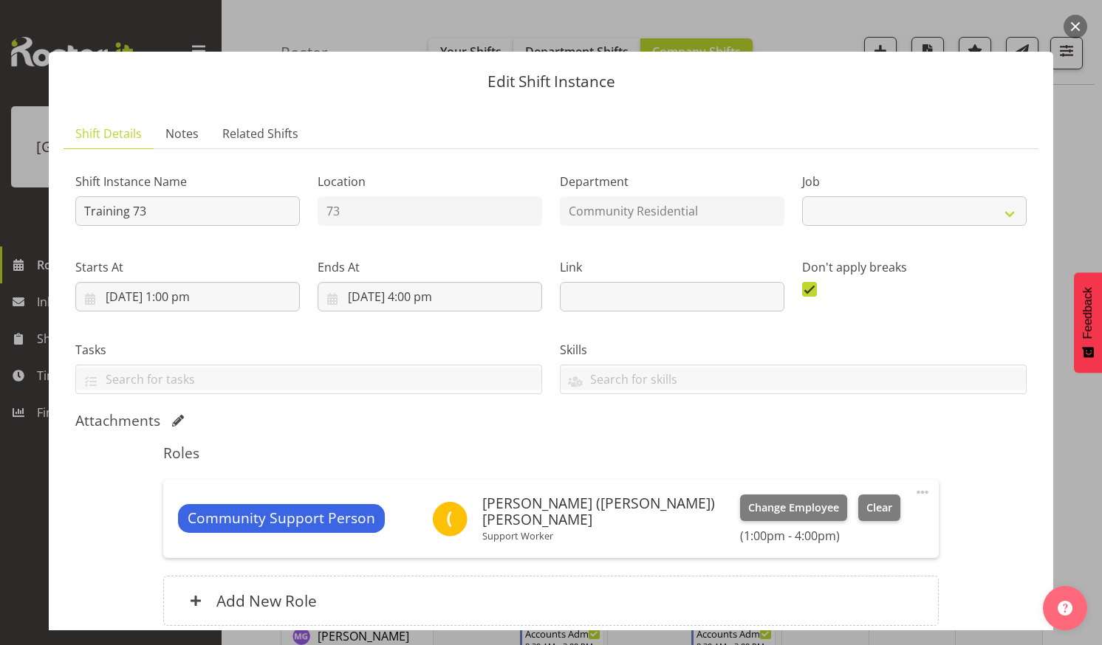
select select "2"
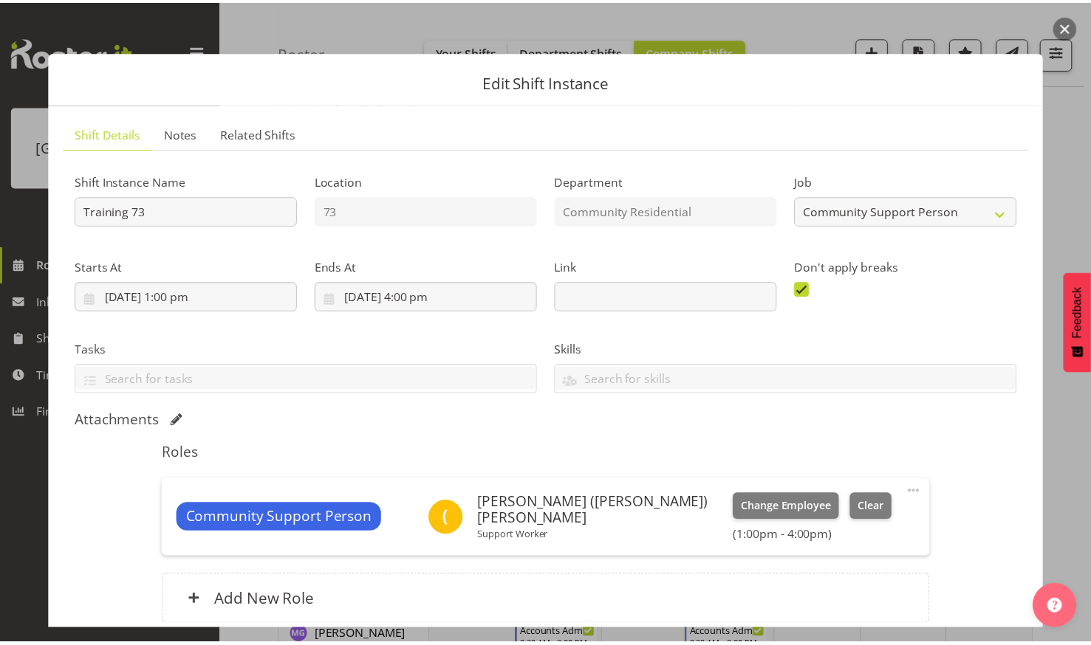
scroll to position [126, 0]
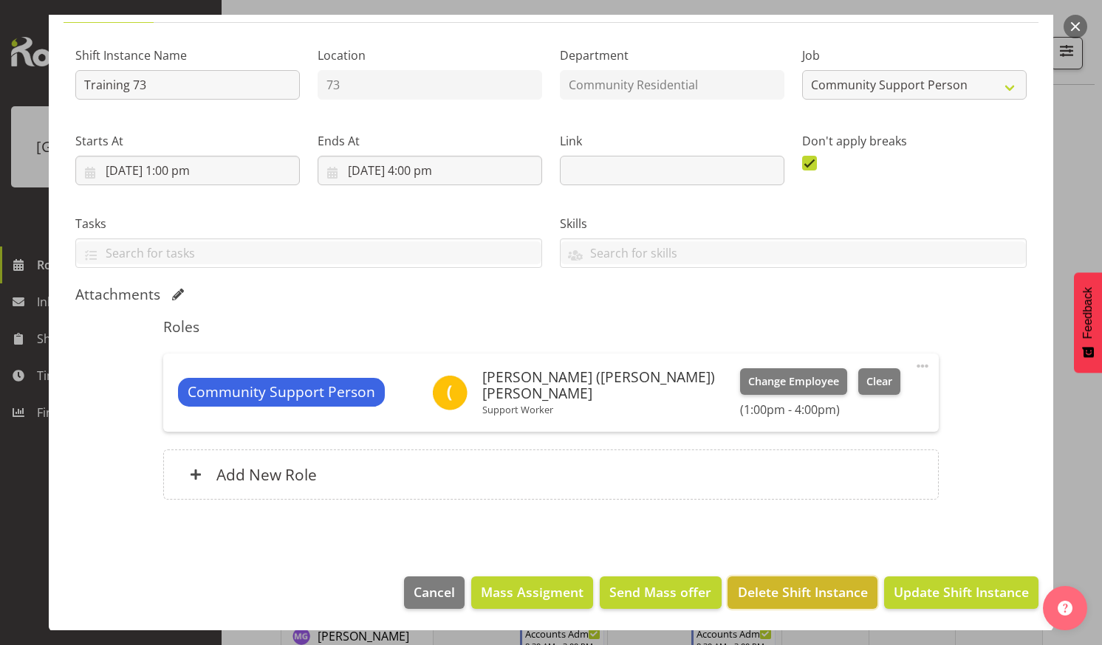
click at [787, 584] on span "Delete Shift Instance" at bounding box center [803, 592] width 130 height 19
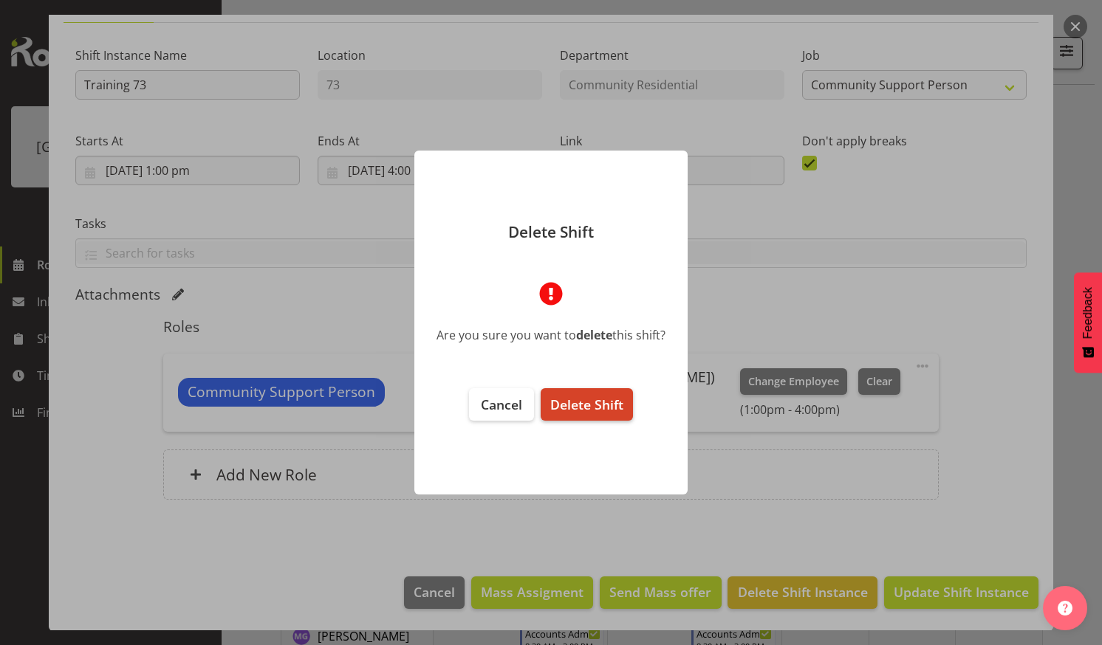
click at [604, 417] on button "Delete Shift" at bounding box center [587, 404] width 92 height 32
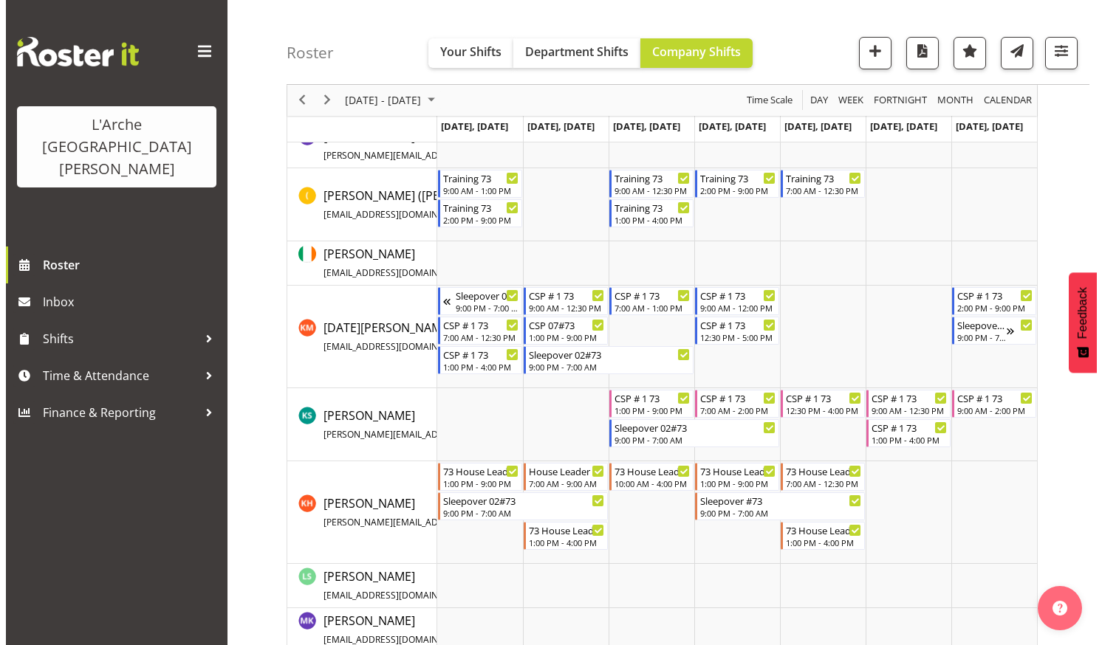
scroll to position [451, 0]
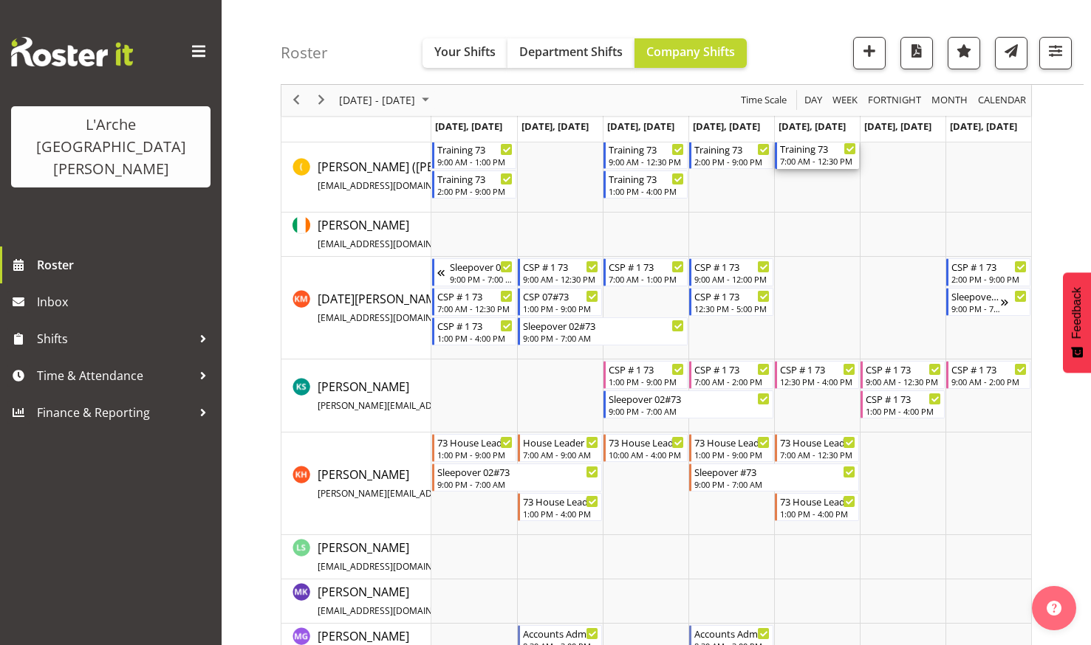
click at [818, 152] on div "Training 73" at bounding box center [818, 148] width 76 height 15
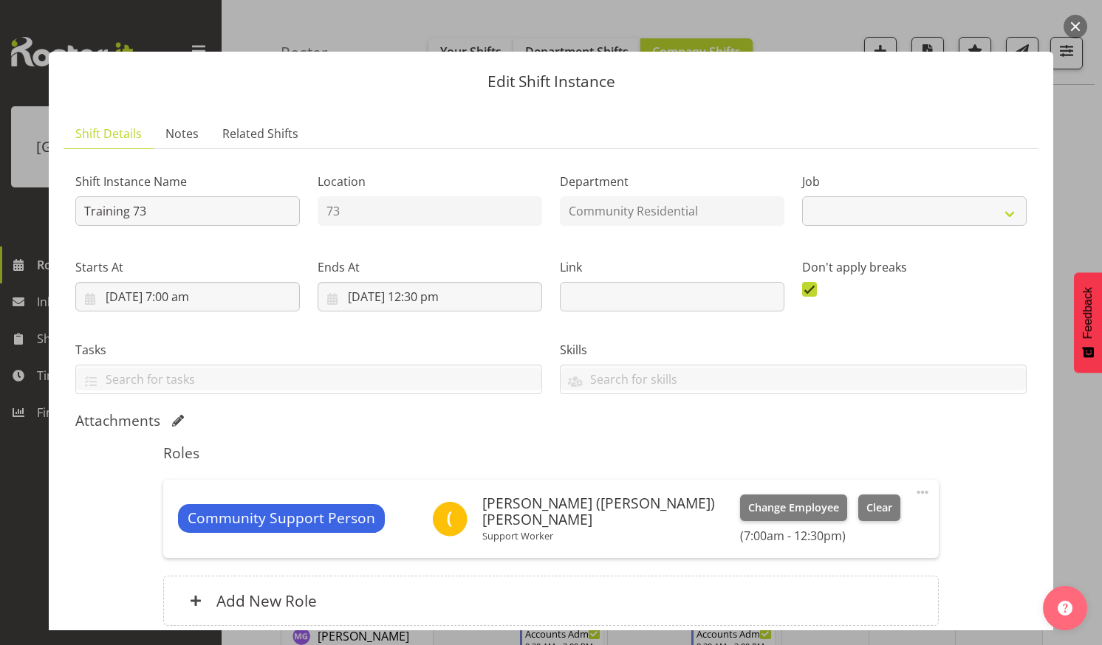
select select "2"
click at [427, 295] on input "[DATE] 12:30 pm" at bounding box center [430, 297] width 224 height 30
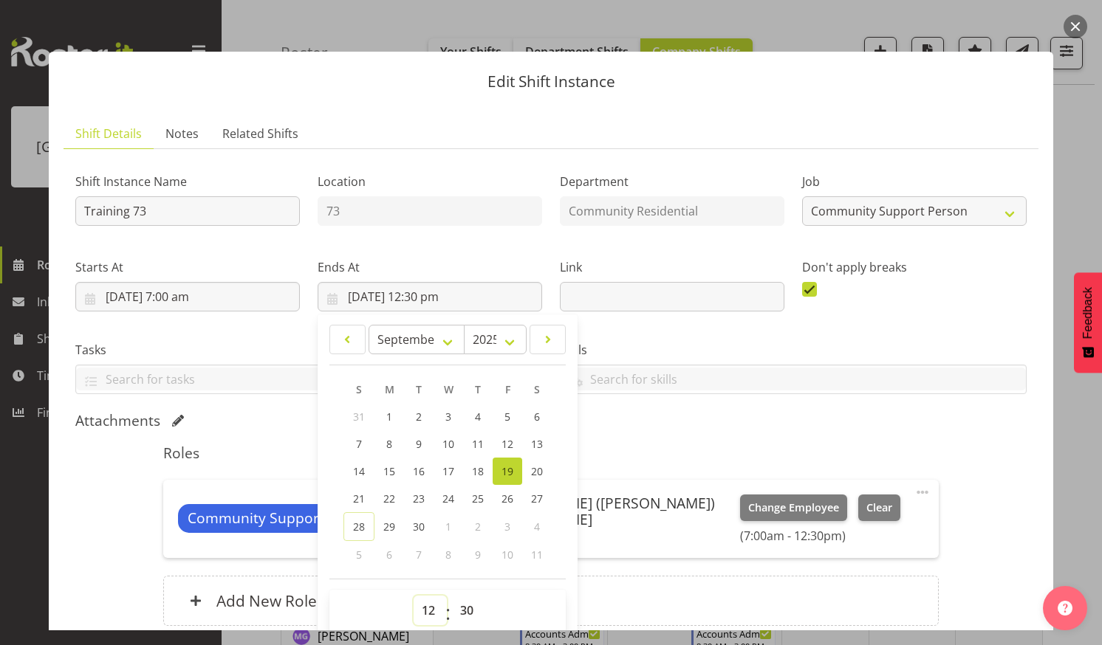
click at [422, 606] on select "00 01 02 03 04 05 06 07 08 09 10 11 12 13 14 15 16 17 18 19 20 21 22 23" at bounding box center [430, 611] width 33 height 30
select select "16"
click at [414, 596] on select "00 01 02 03 04 05 06 07 08 09 10 11 12 13 14 15 16 17 18 19 20 21 22 23" at bounding box center [430, 611] width 33 height 30
type input "[DATE] 4:30 pm"
click at [462, 606] on select "00 01 02 03 04 05 06 07 08 09 10 11 12 13 14 15 16 17 18 19 20 21 22 23 24 25 2…" at bounding box center [468, 611] width 33 height 30
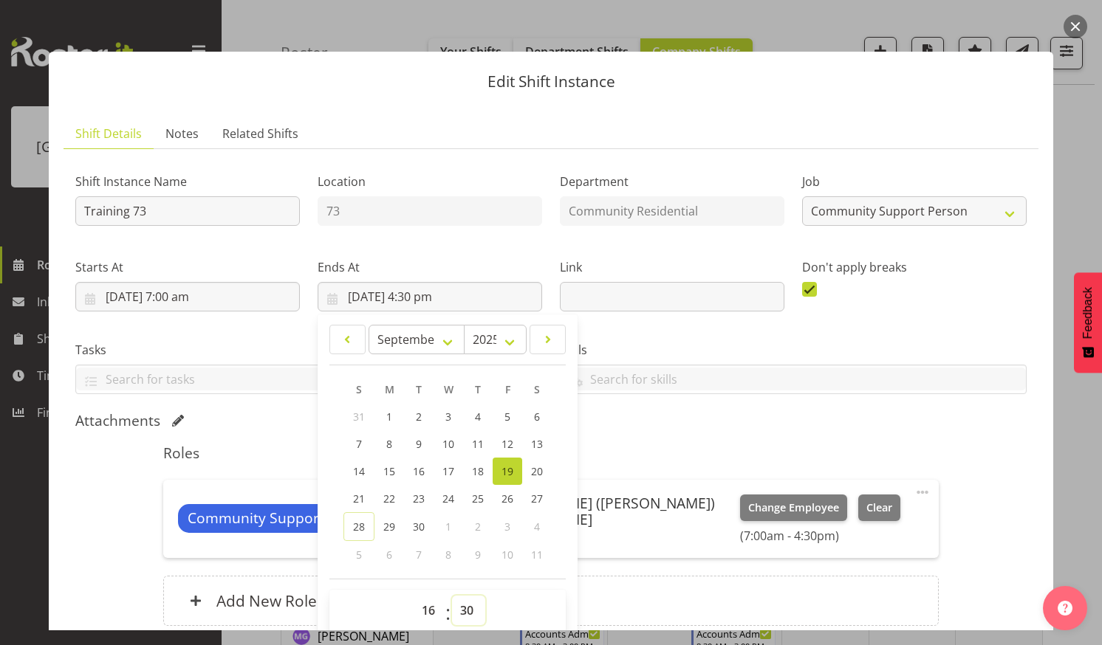
select select "0"
click at [452, 596] on select "00 01 02 03 04 05 06 07 08 09 10 11 12 13 14 15 16 17 18 19 20 21 22 23 24 25 2…" at bounding box center [468, 611] width 33 height 30
type input "[DATE] 4:00 pm"
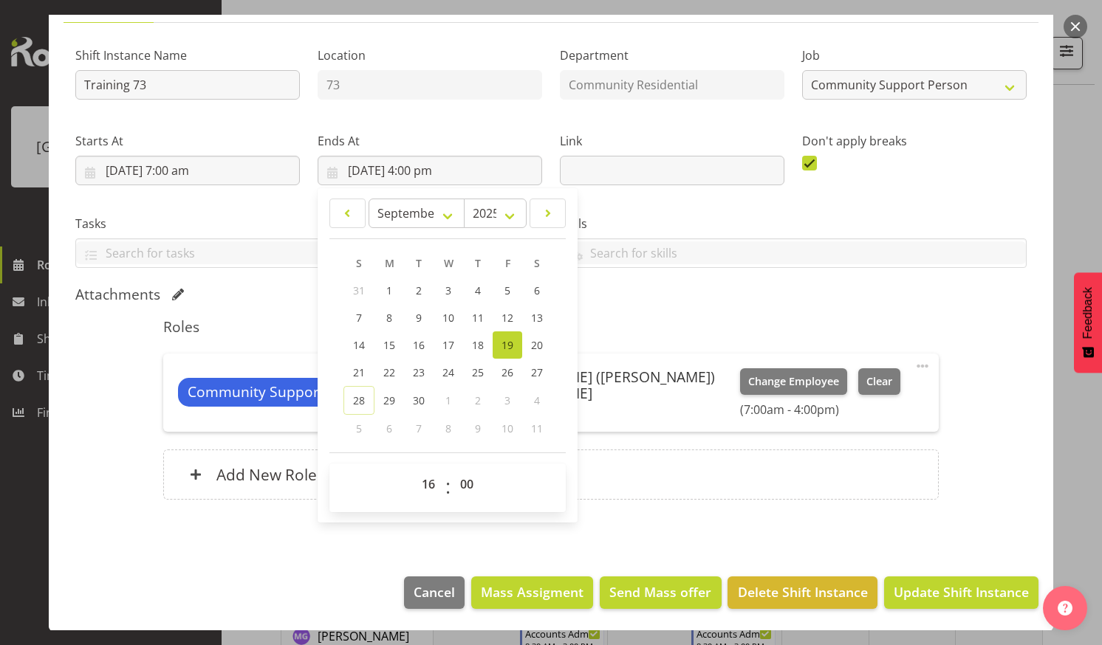
click at [968, 404] on div "Shift Instance Name Training 73 Location 73 Department Community Residential Jo…" at bounding box center [550, 276] width 951 height 483
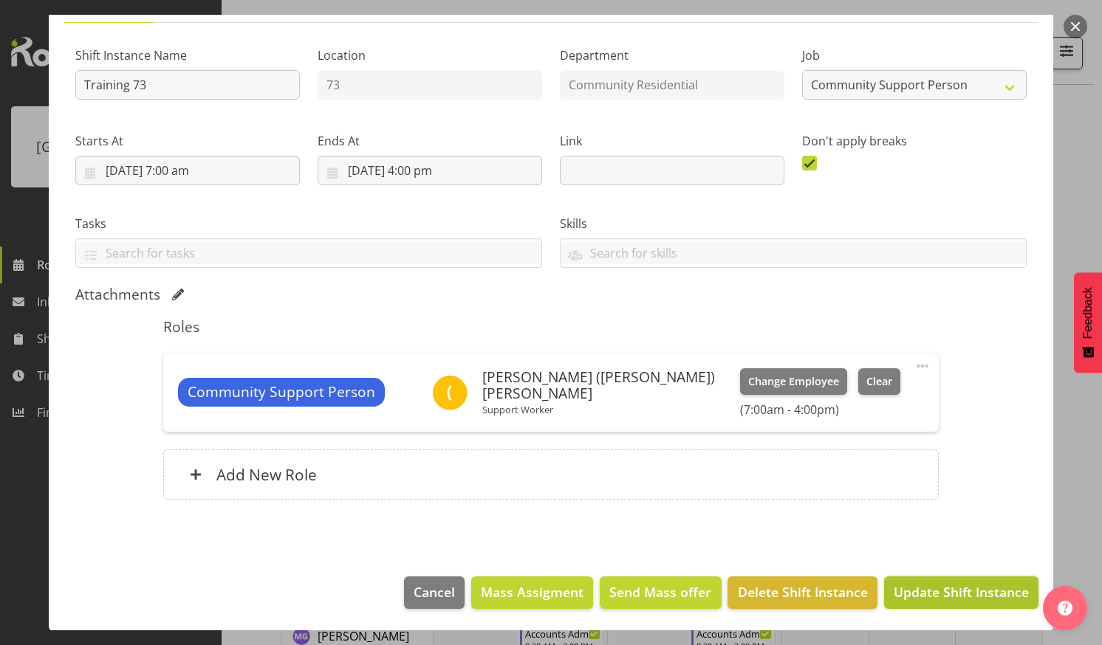
click at [935, 590] on span "Update Shift Instance" at bounding box center [961, 592] width 135 height 19
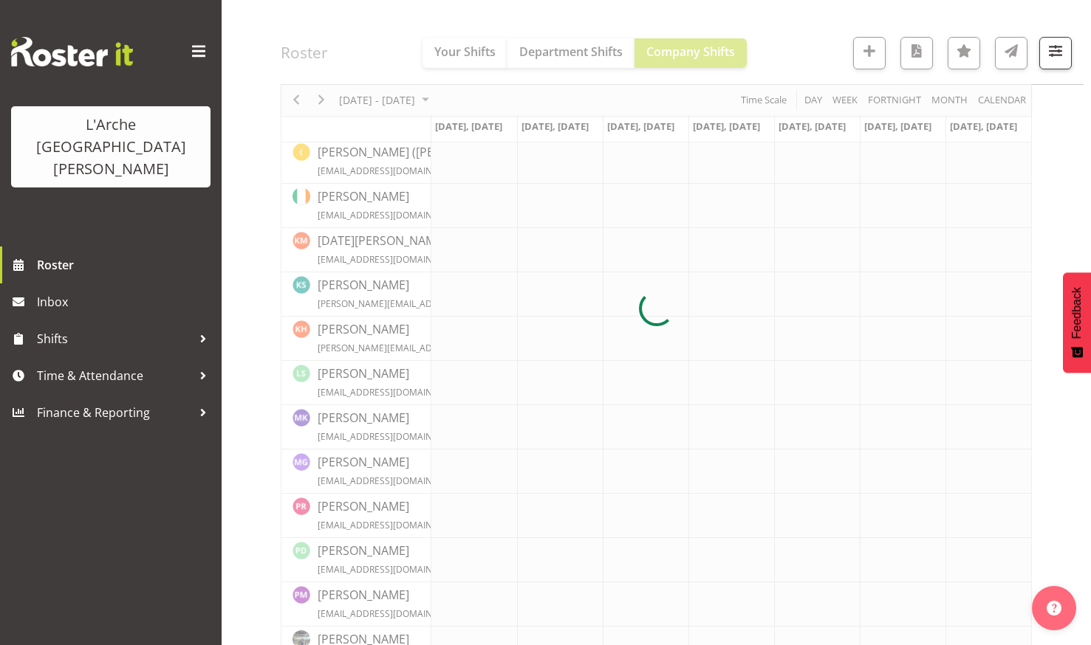
scroll to position [451, 0]
